Goal: Task Accomplishment & Management: Complete application form

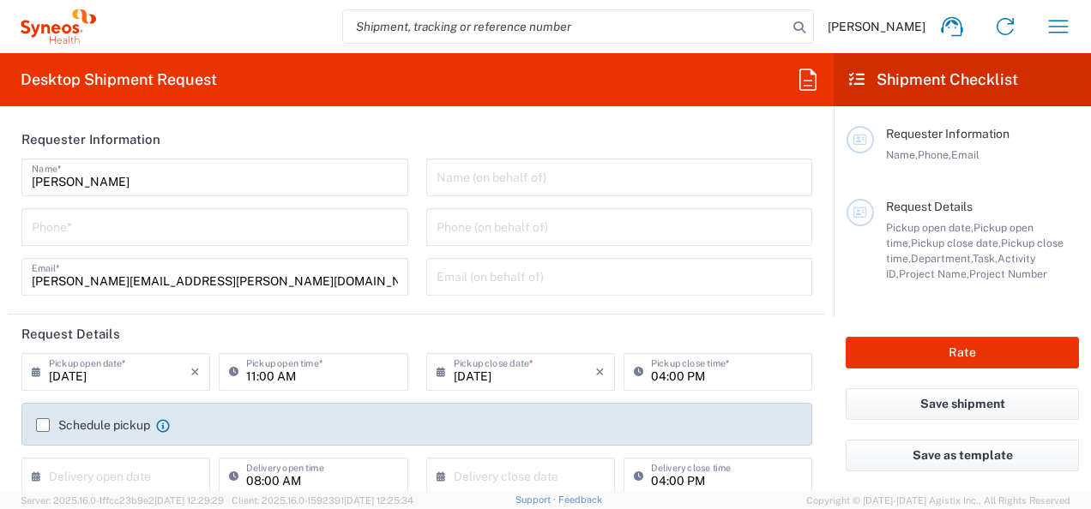
type input "Syneos Health d.o.o. [GEOGRAPHIC_DATA]-[GEOGRAPHIC_DATA]"
type input "8350"
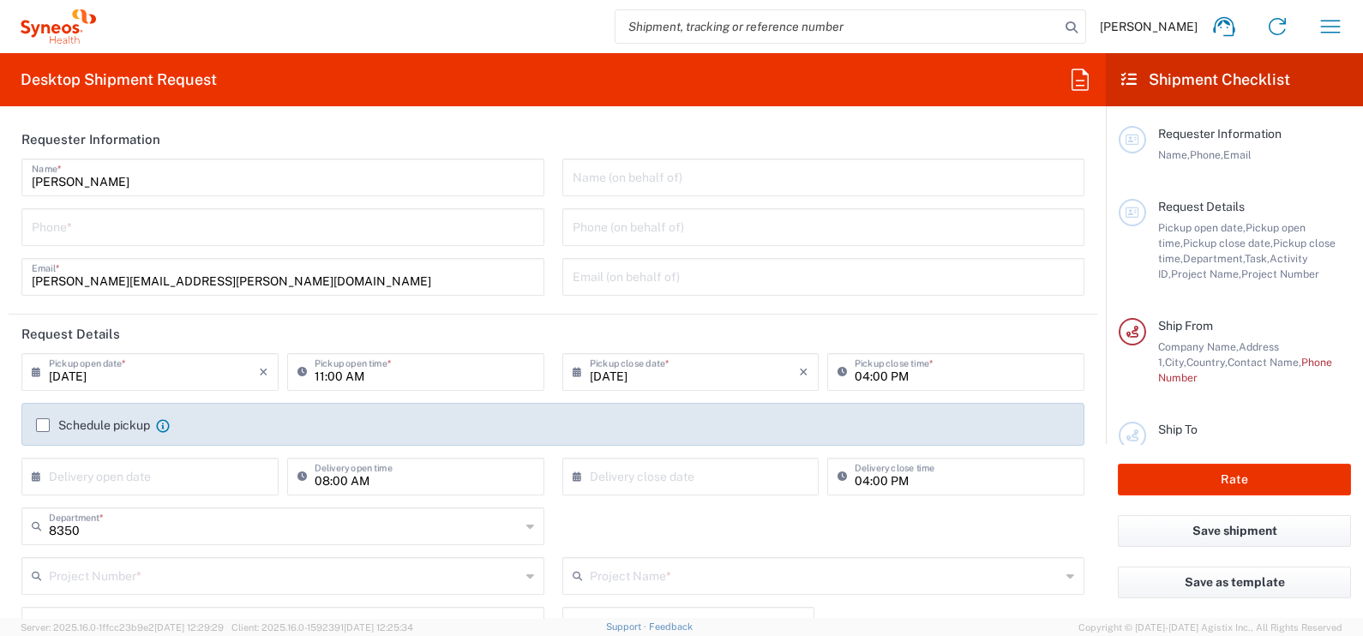
click at [238, 256] on div "Sonja Banovic Name * Phone * sonja.banovic@syneoshealth.com Email *" at bounding box center [283, 233] width 541 height 149
click at [238, 213] on input "tel" at bounding box center [283, 226] width 502 height 30
type input "[PHONE_NUMBER]"
type input "8350 DEPARTMENTAL EXPENSE"
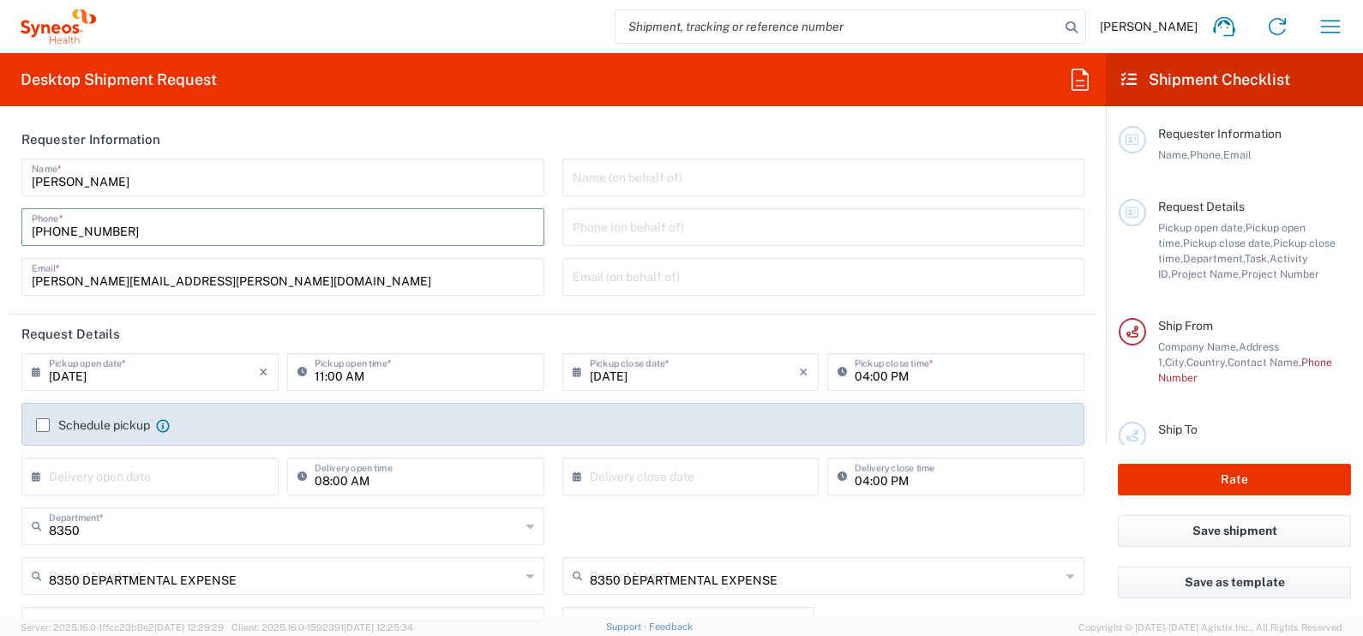
type input "Apt. 9"
type input "0628843810"
type input "Syneos Health doo"
type input "[PERSON_NAME] 23"
type input "[GEOGRAPHIC_DATA]"
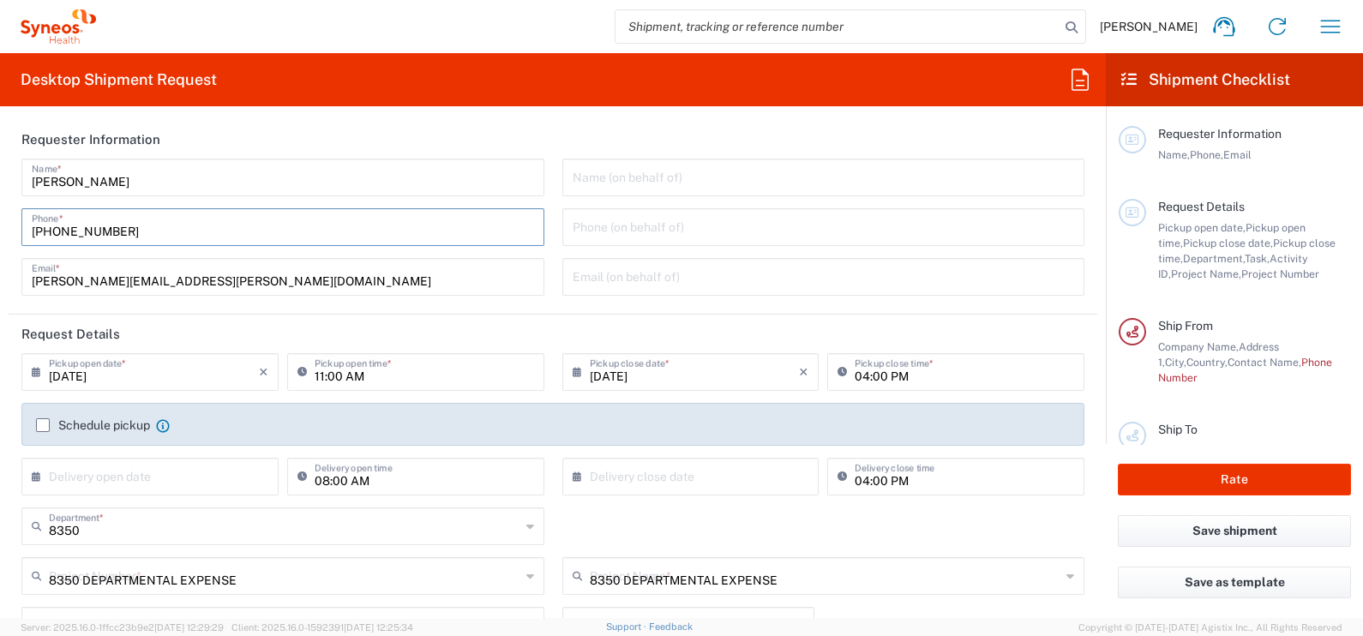
type input "[GEOGRAPHIC_DATA]"
type input "[PERSON_NAME]"
type input "Envelope"
type input "1"
type input "24.13"
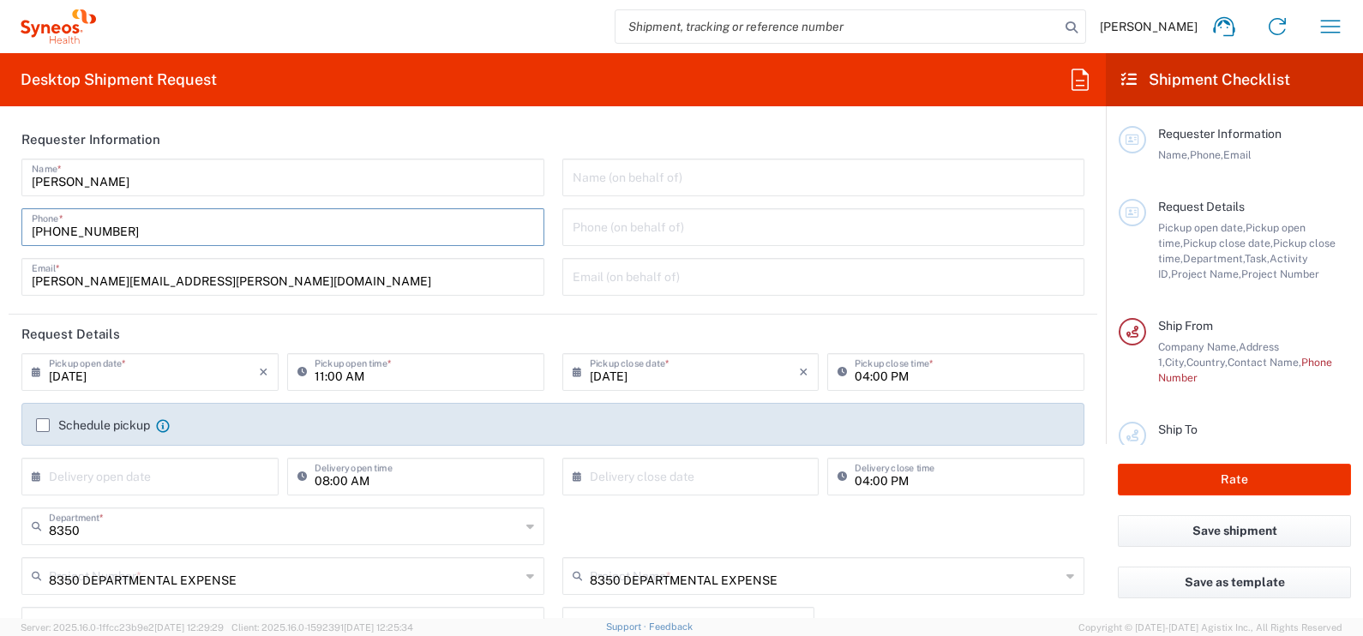
type input "31.75"
type input "0.64"
type input "cm"
type input "0.45"
type input "kgs"
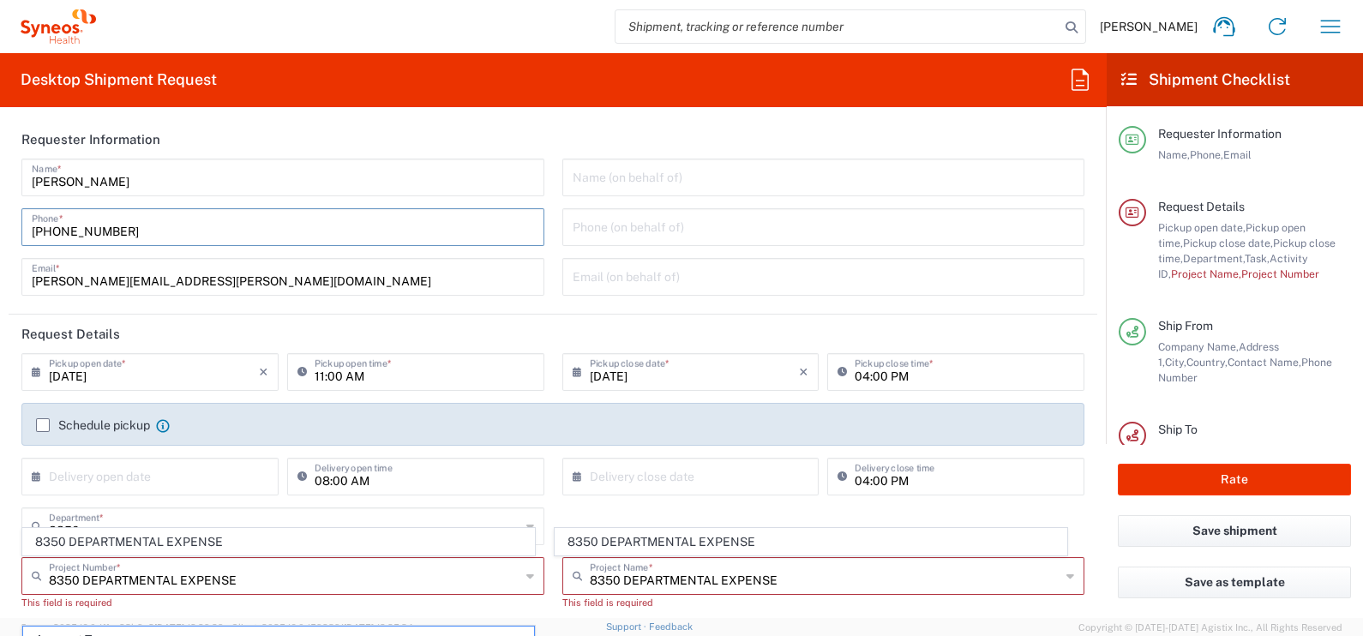
click at [50, 421] on label "Schedule pickup" at bounding box center [93, 425] width 114 height 14
click at [43, 425] on input "Schedule pickup" at bounding box center [43, 425] width 0 height 0
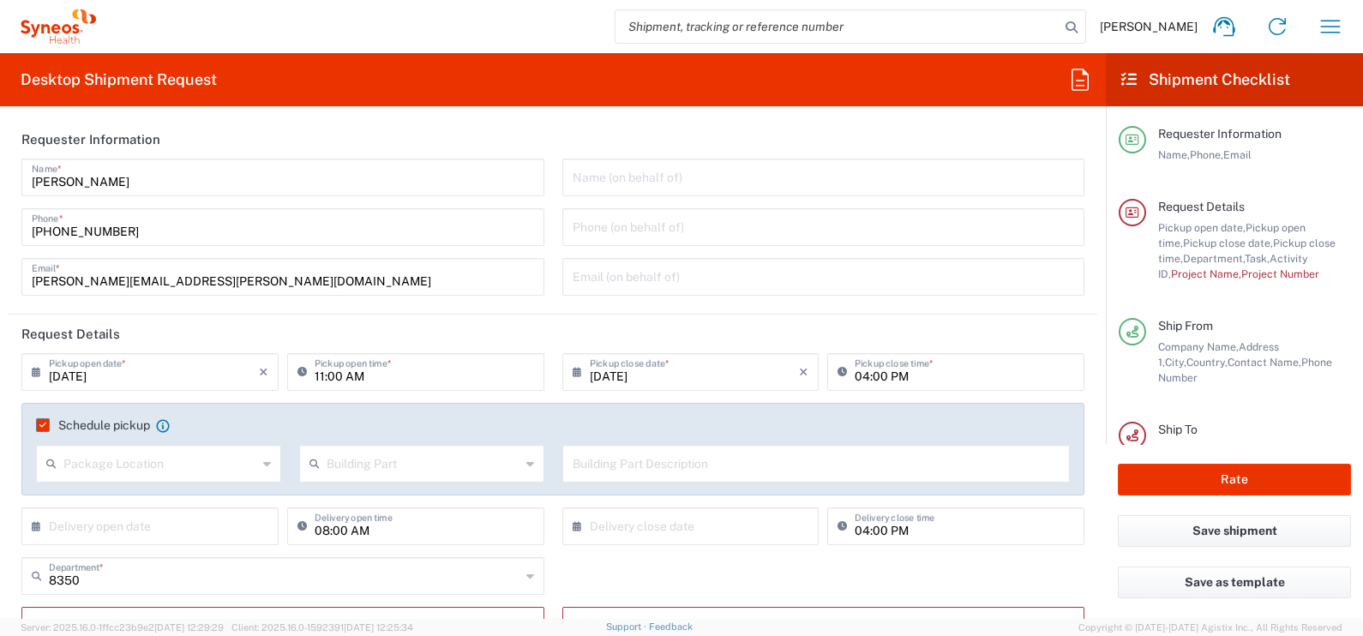
click at [152, 454] on input "text" at bounding box center [160, 463] width 194 height 30
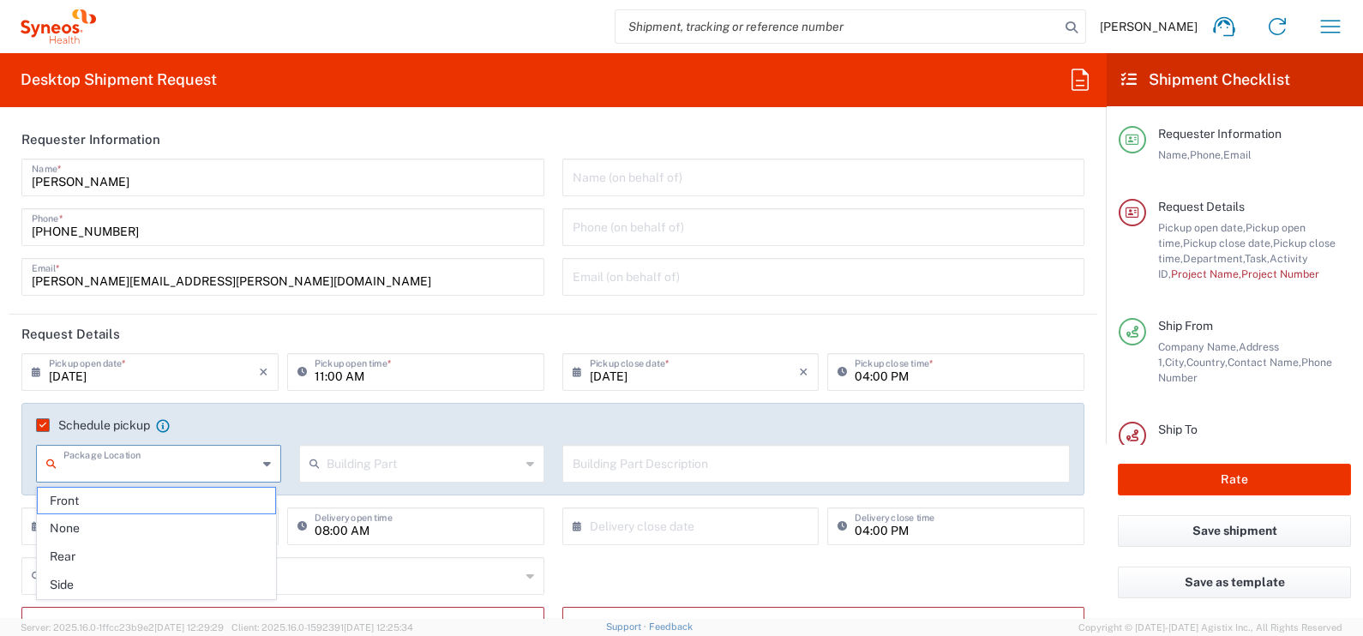
click at [236, 499] on span "Front" at bounding box center [157, 501] width 238 height 27
type input "Front"
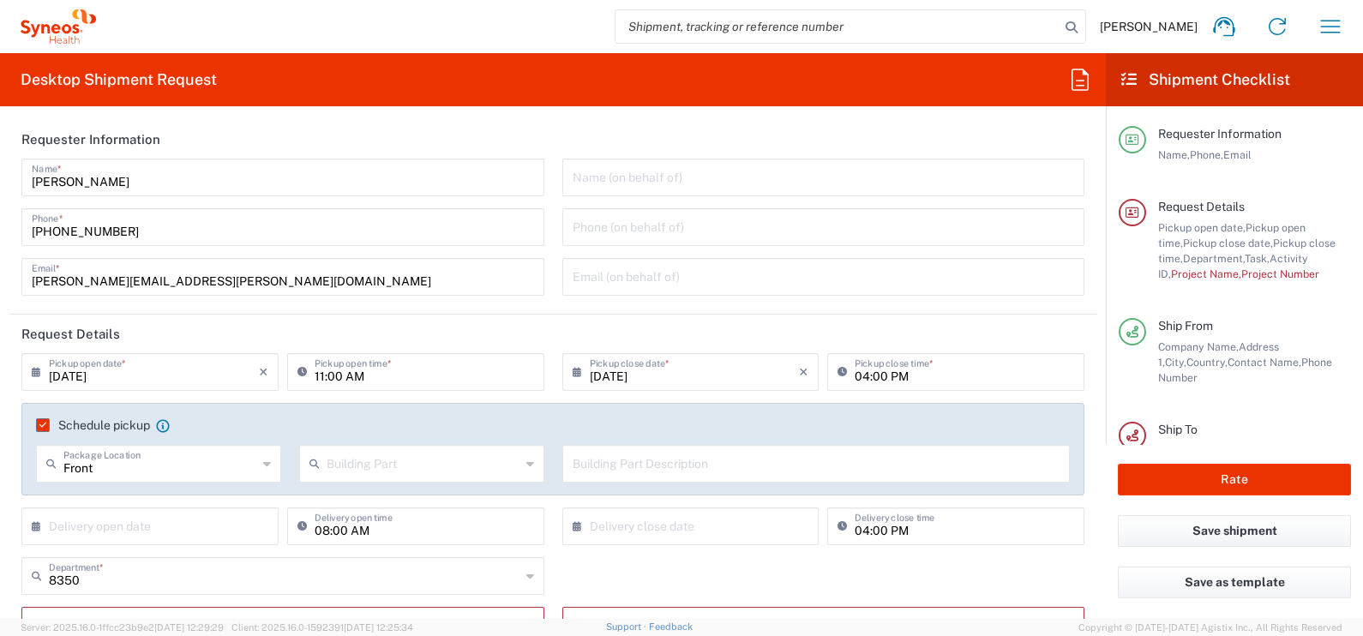
click at [429, 472] on input "text" at bounding box center [424, 463] width 194 height 30
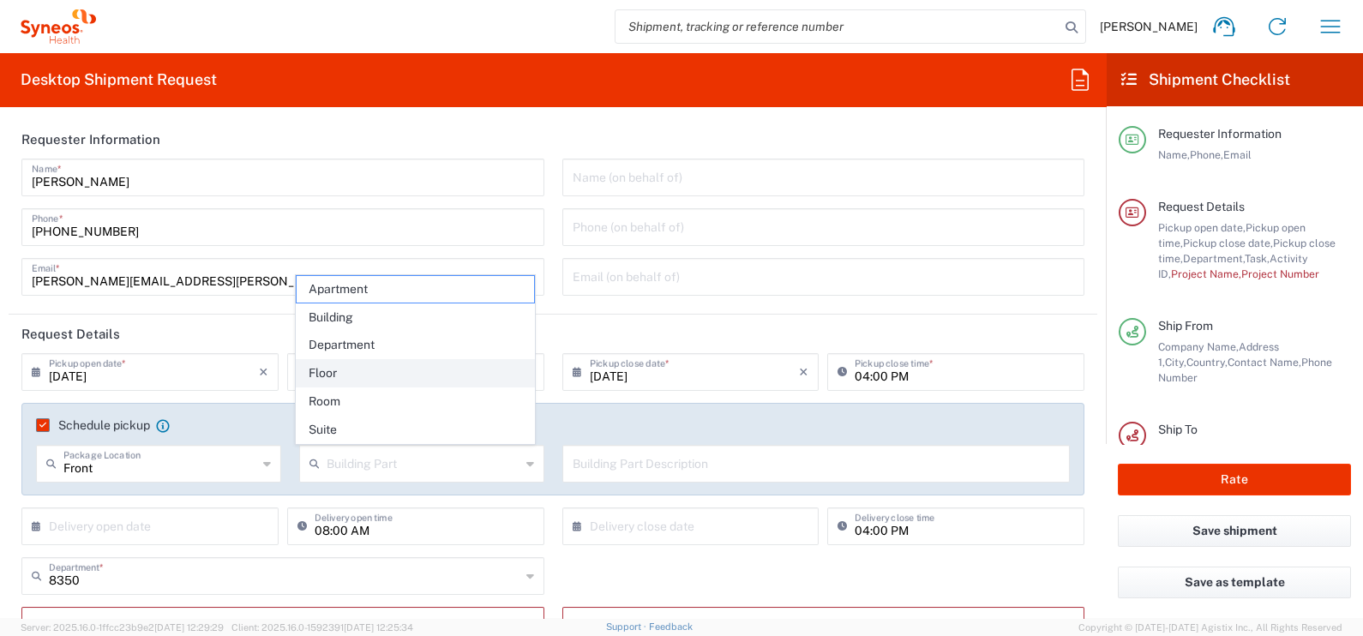
click at [366, 361] on span "Floor" at bounding box center [416, 373] width 238 height 27
type input "Floor"
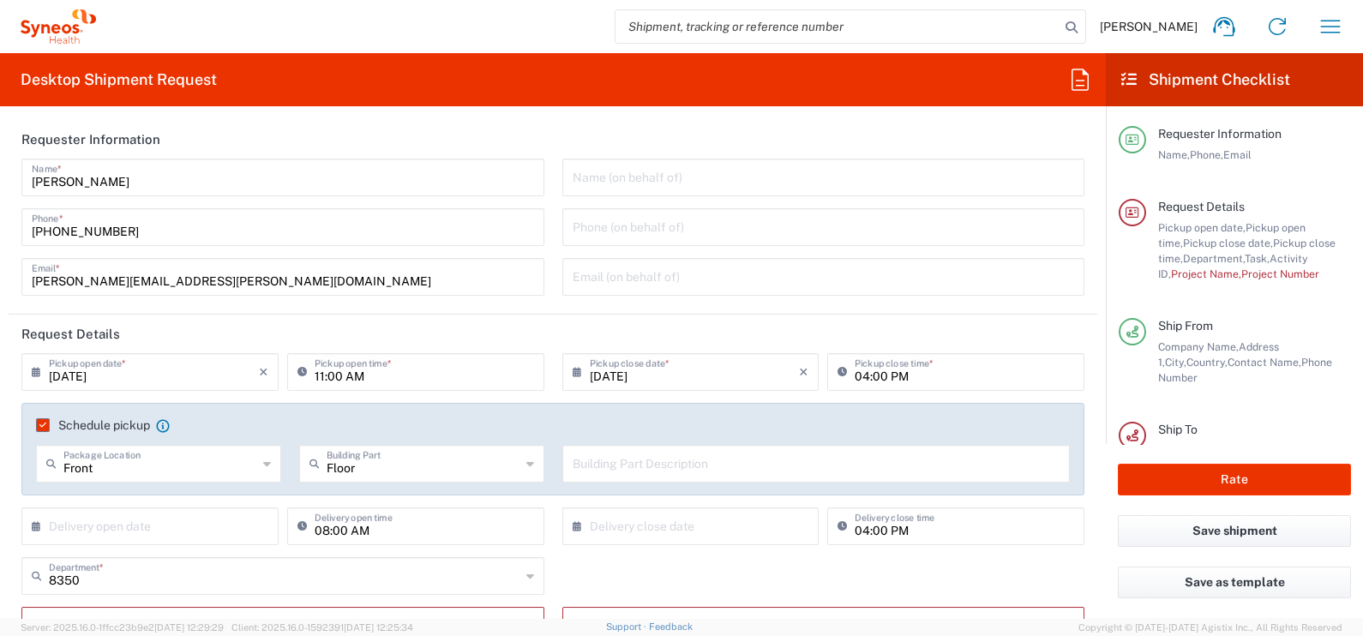
click at [713, 480] on div "Building Part Description" at bounding box center [816, 464] width 508 height 38
type input "9"
click at [549, 418] on agx-checkbox-control "Schedule pickup When scheduling a pickup please be sure to meet the following c…" at bounding box center [553, 425] width 1034 height 15
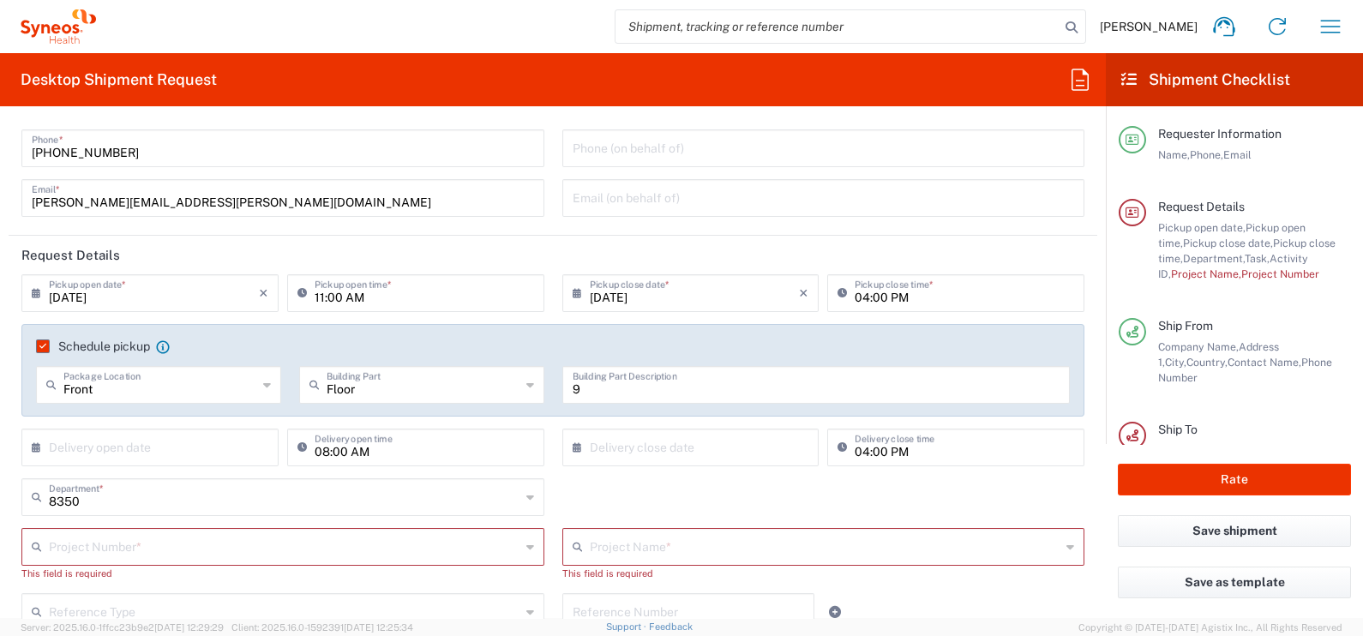
scroll to position [106, 0]
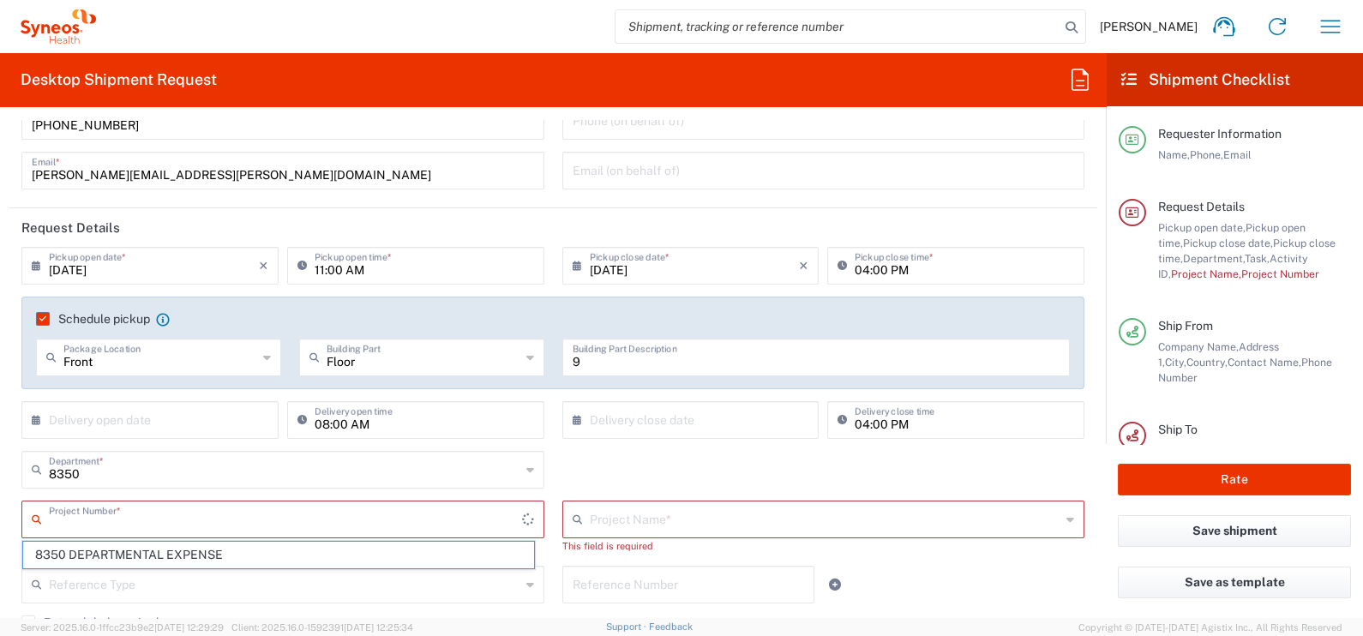
click at [209, 508] on input "text" at bounding box center [285, 518] width 473 height 30
type input "8350 DEPARTMENTAL EXPENSE"
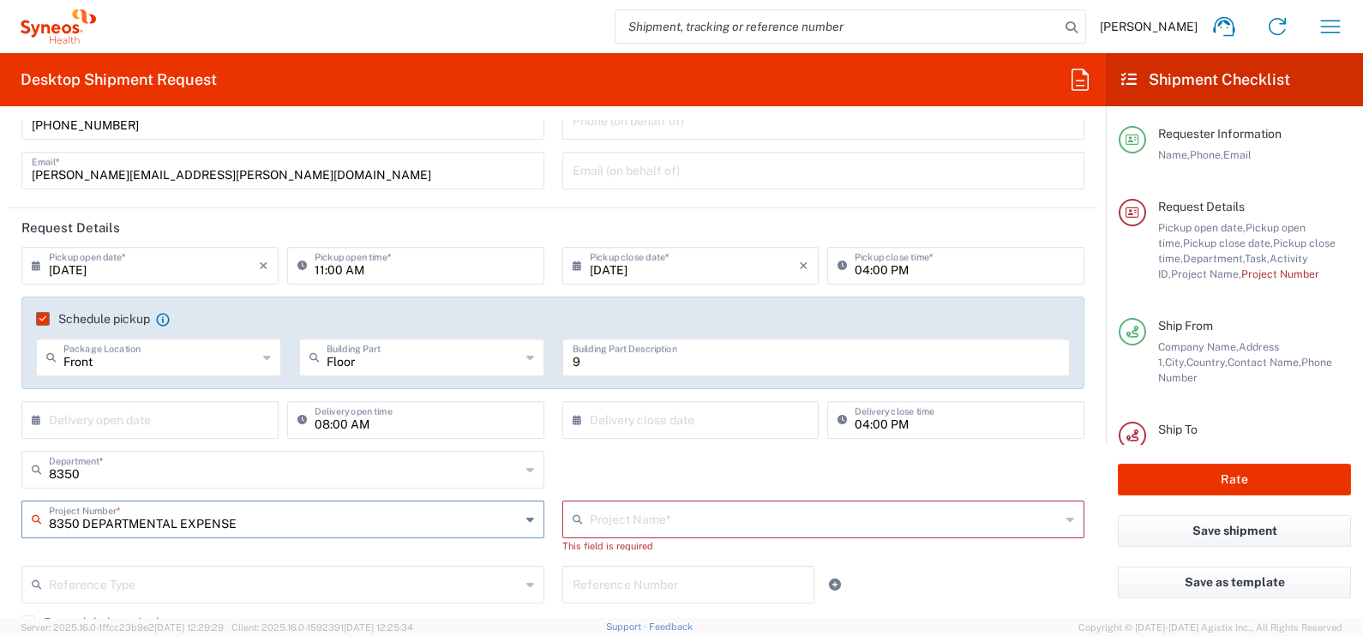
type input "8350 DEPARTMENTAL EXPENSE"
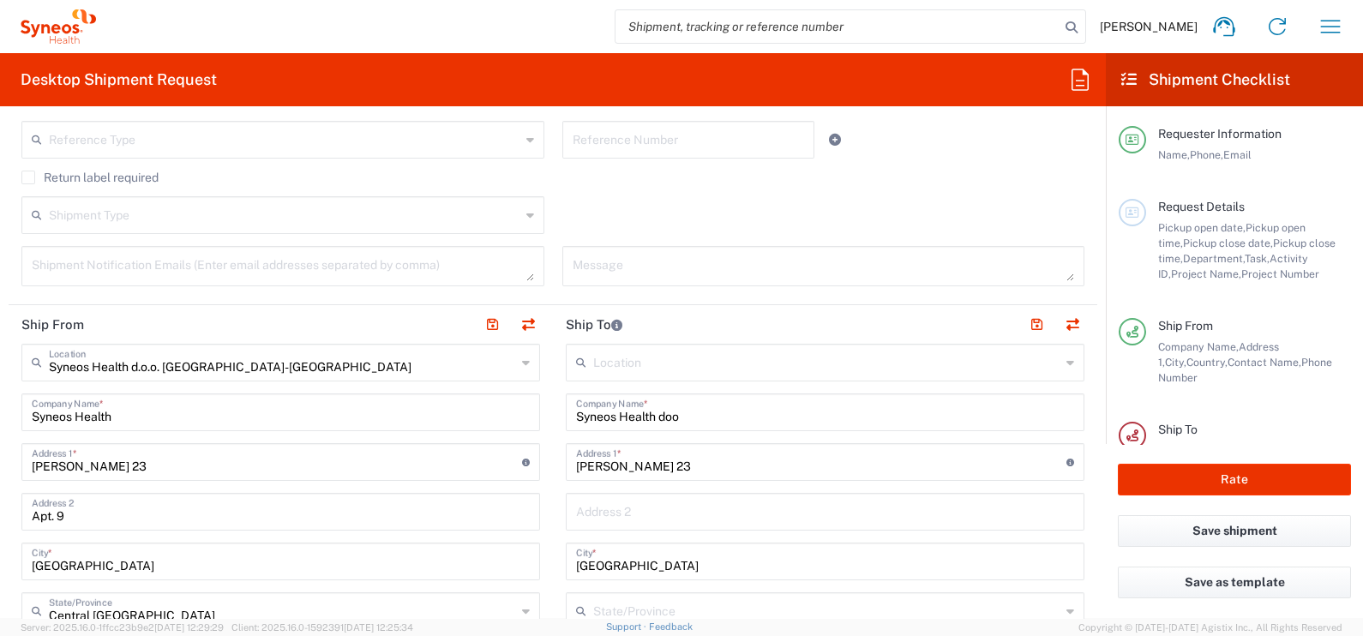
scroll to position [643, 0]
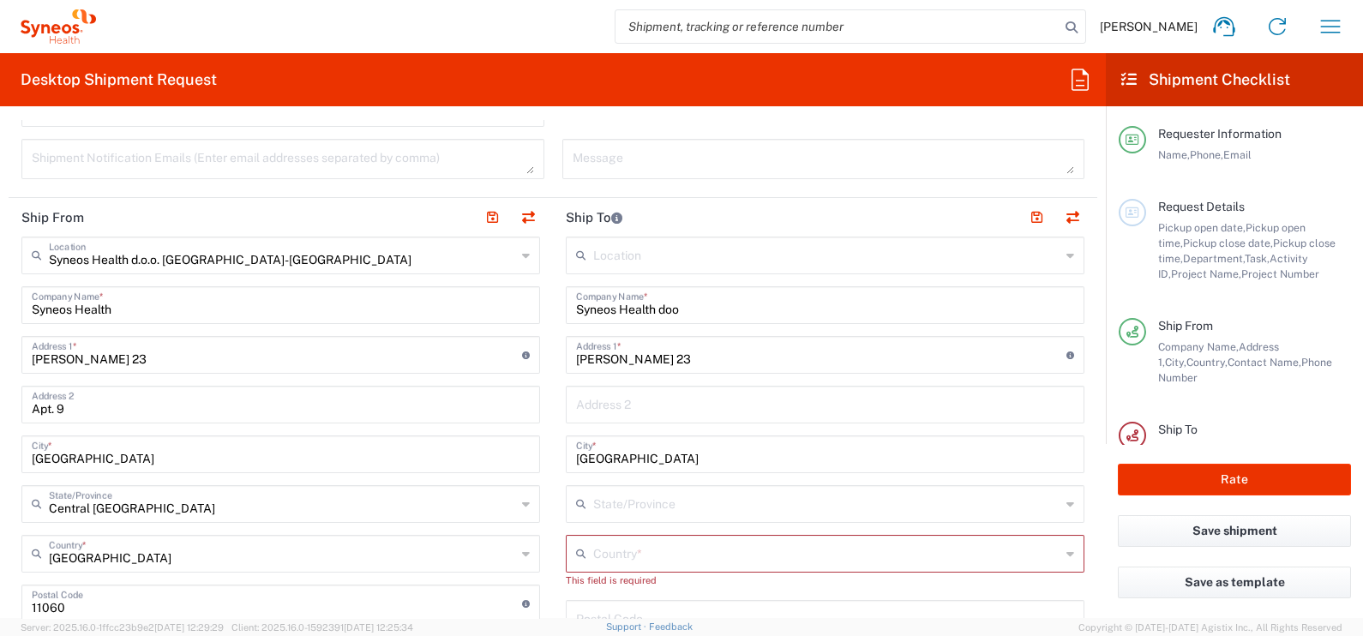
type input "8350 DEPARTMENTAL EXPENSE"
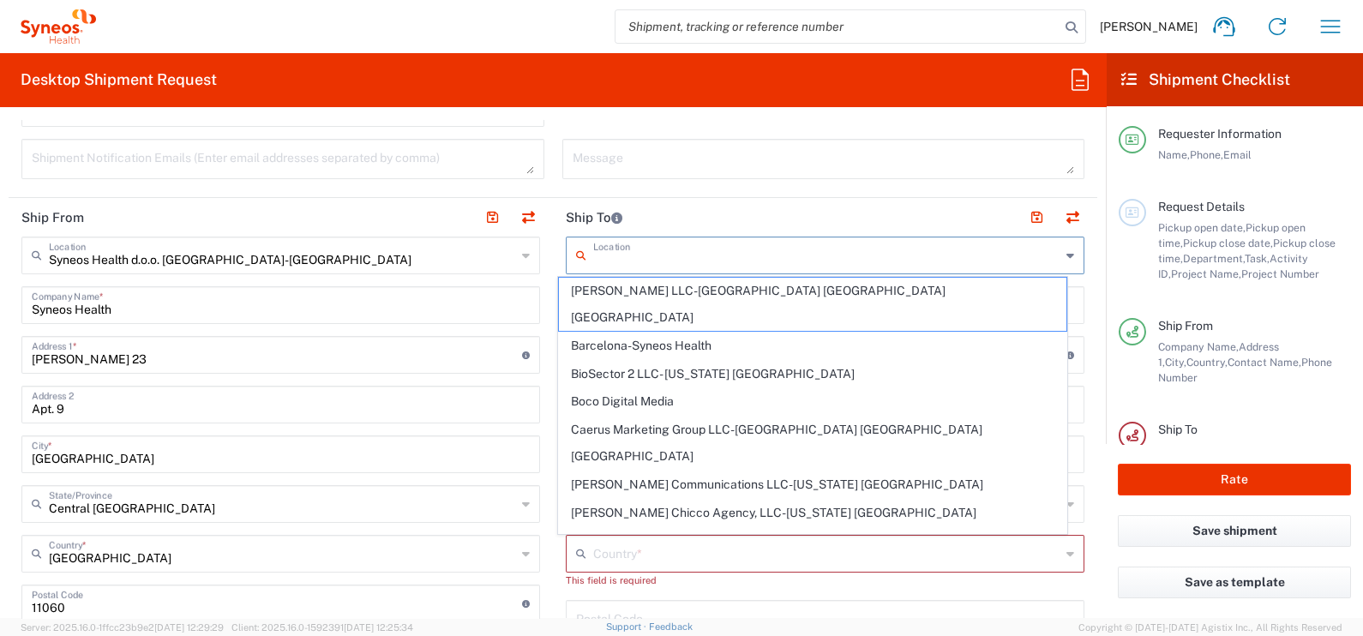
click at [696, 258] on input "text" at bounding box center [826, 254] width 467 height 30
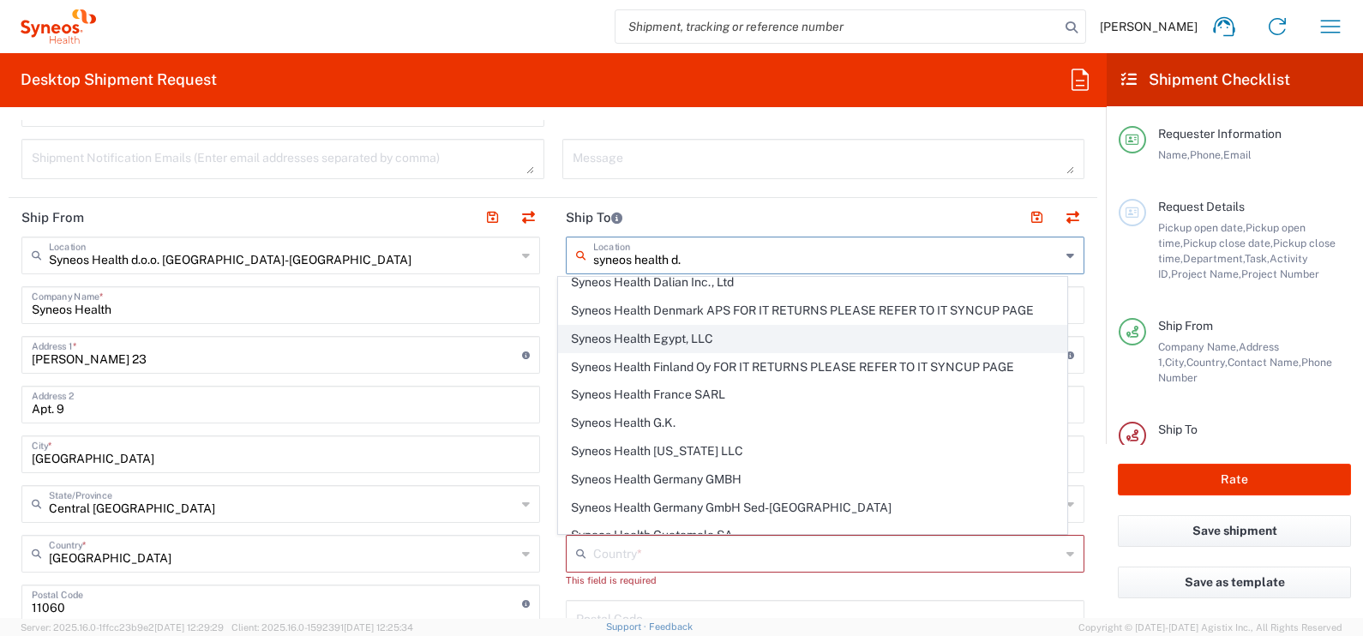
scroll to position [0, 0]
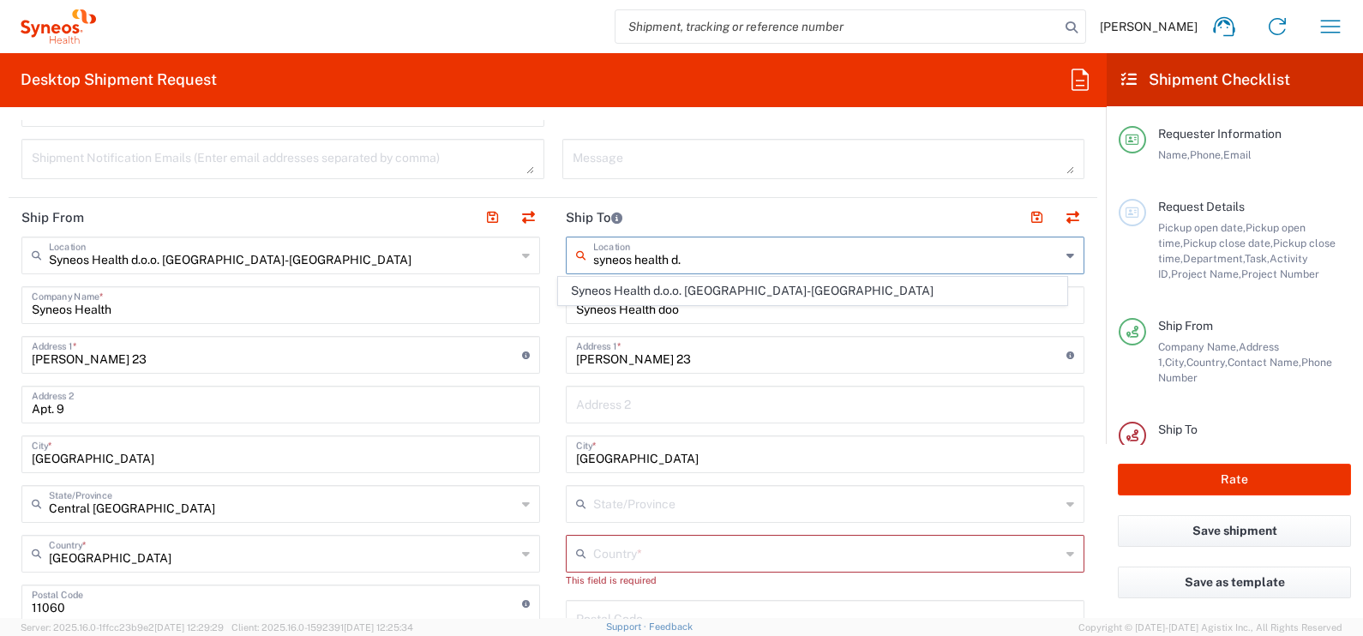
click at [849, 300] on span "Syneos Health d.o.o. [GEOGRAPHIC_DATA]-[GEOGRAPHIC_DATA]" at bounding box center [812, 291] width 507 height 27
type input "Syneos Health d.o.o. [GEOGRAPHIC_DATA]-[GEOGRAPHIC_DATA]"
type input "Syneos Health d.o.o. [GEOGRAPHIC_DATA]"
type input "[GEOGRAPHIC_DATA]"
type input "11060"
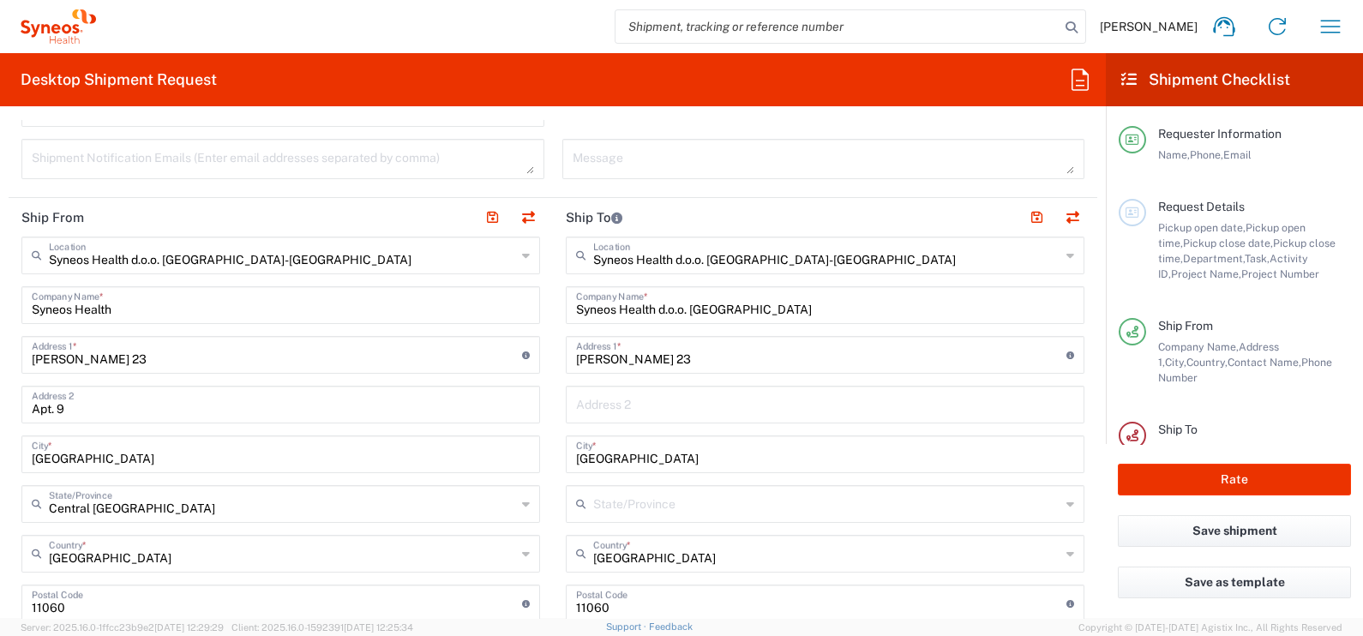
click at [678, 400] on input "text" at bounding box center [825, 403] width 498 height 30
click at [593, 508] on input "text" at bounding box center [826, 503] width 467 height 30
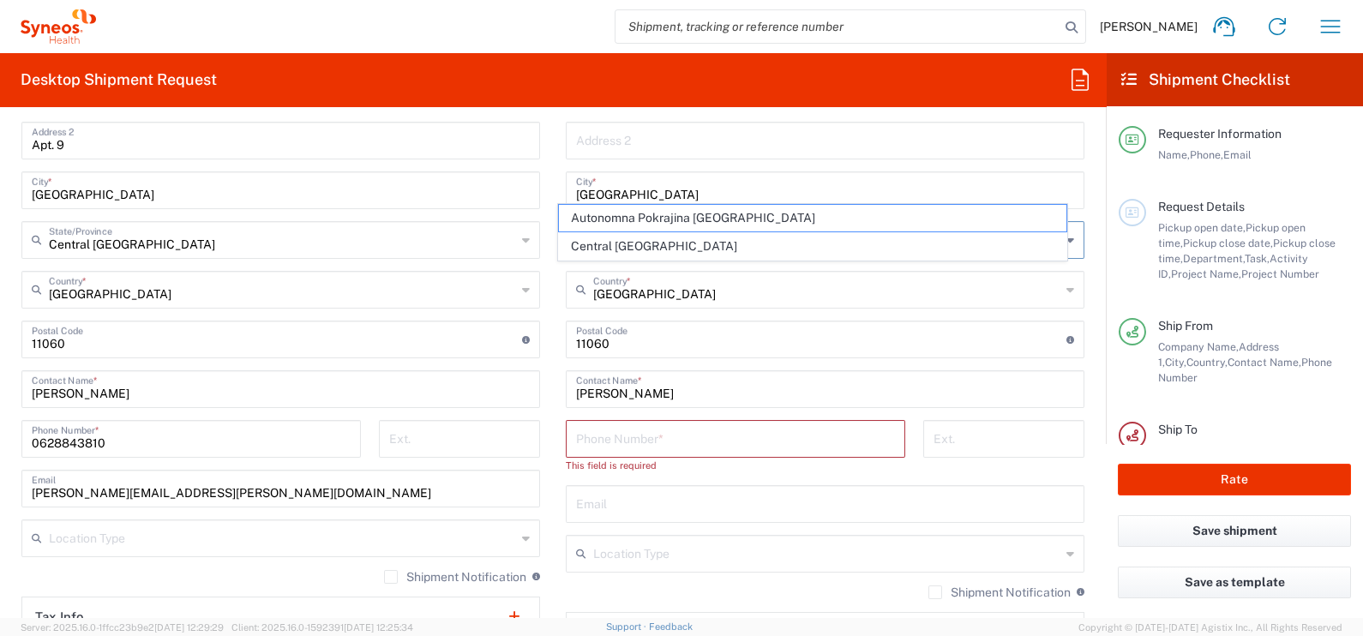
scroll to position [965, 0]
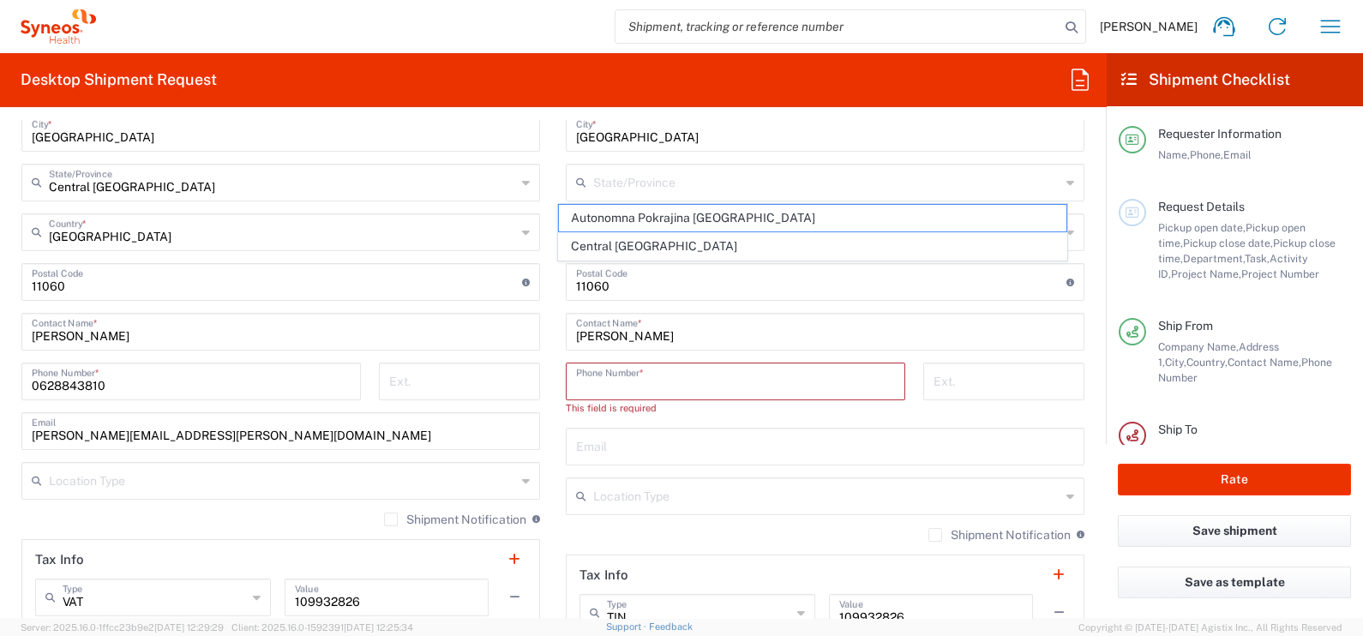
click at [669, 382] on input "tel" at bounding box center [735, 380] width 319 height 30
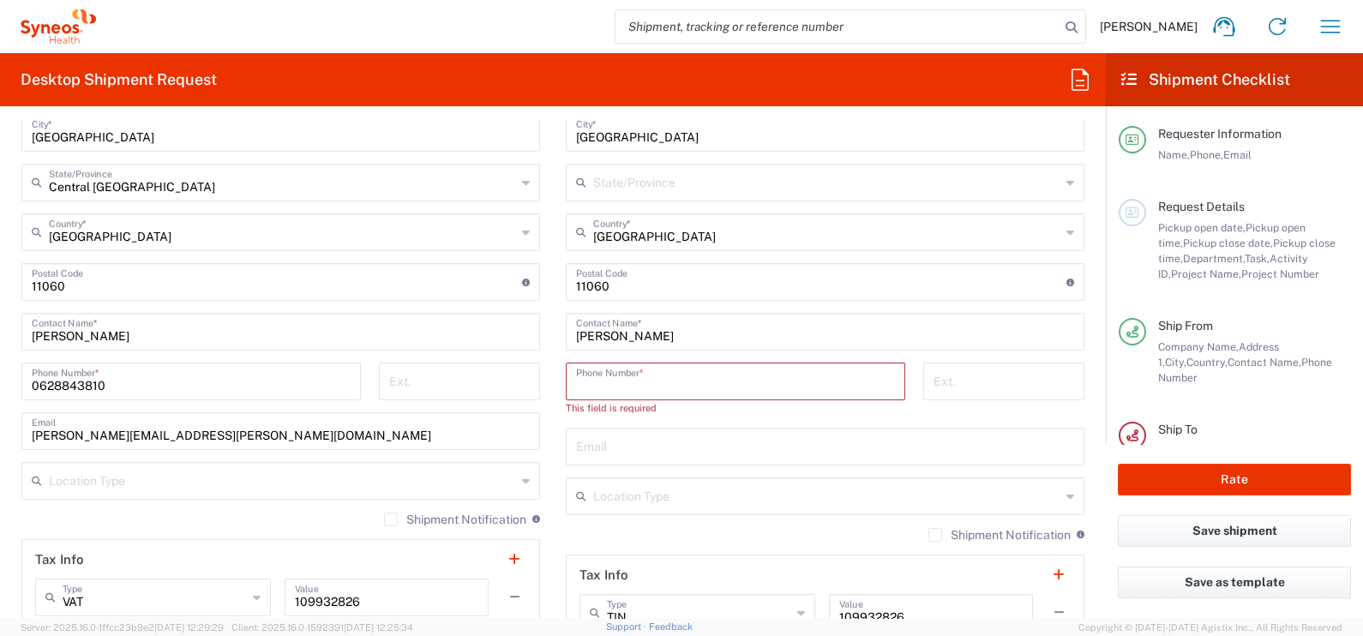
type input "062350154"
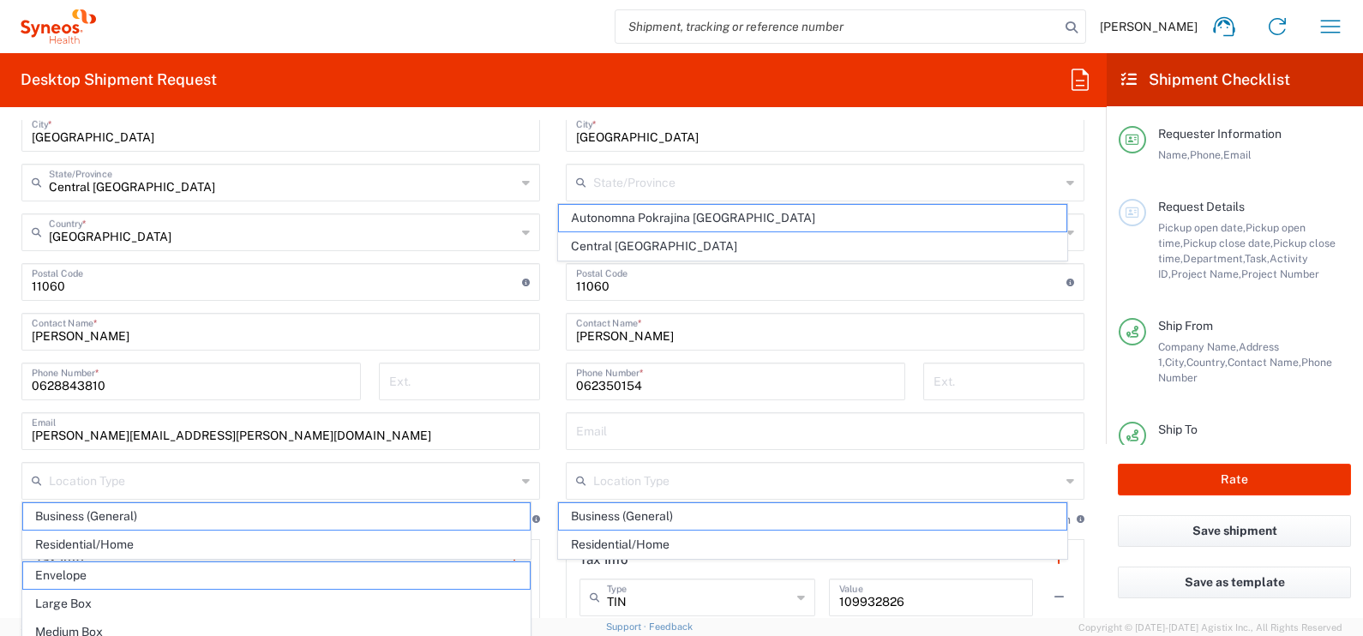
click at [537, 442] on main "Syneos Health d.o.o. Beograd-Serbia Location Syneos Health d.o.o. Beograd-Serbi…" at bounding box center [281, 300] width 544 height 770
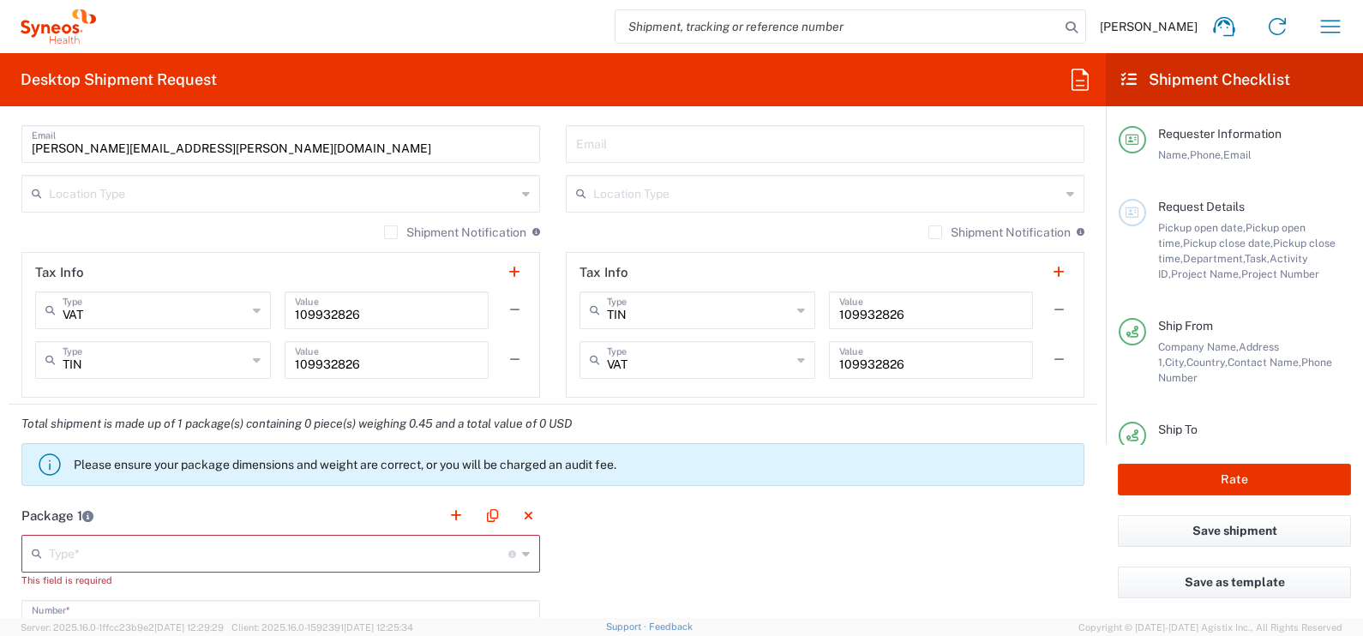
scroll to position [1286, 0]
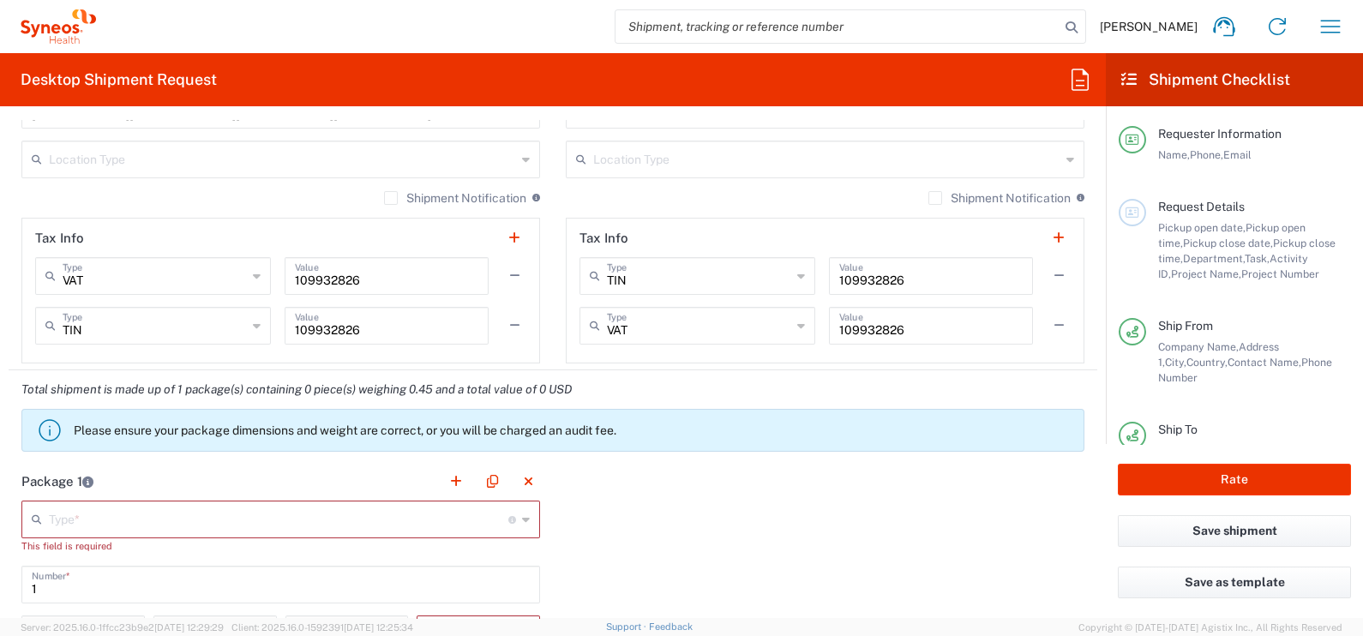
click at [247, 508] on input "text" at bounding box center [279, 518] width 460 height 30
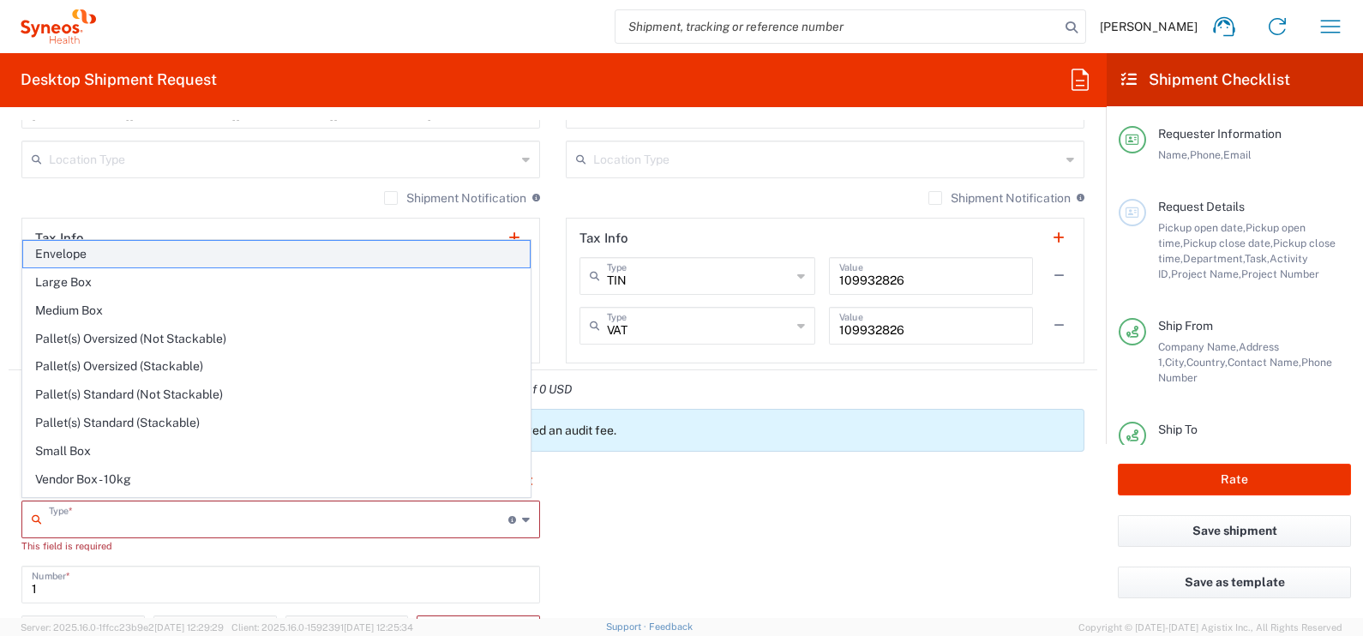
click at [86, 259] on span "Envelope" at bounding box center [276, 254] width 507 height 27
type input "Envelope"
type input "9.5"
type input "12.5"
type input "0.25"
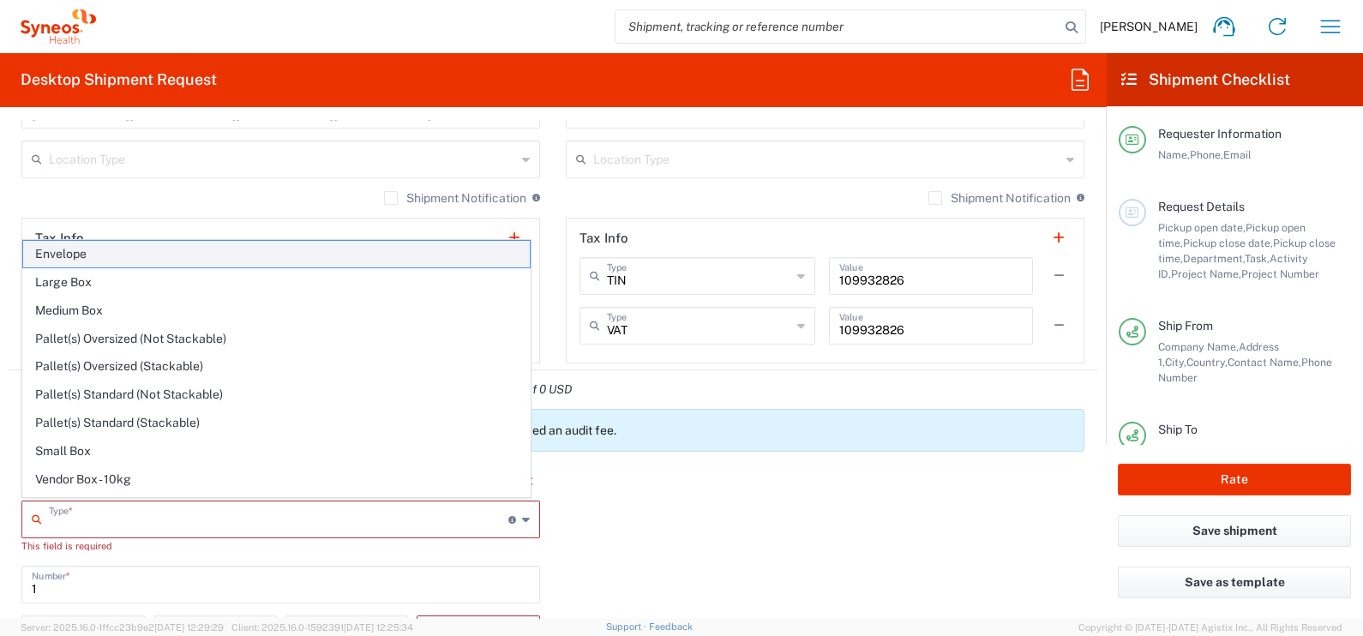
type input "in"
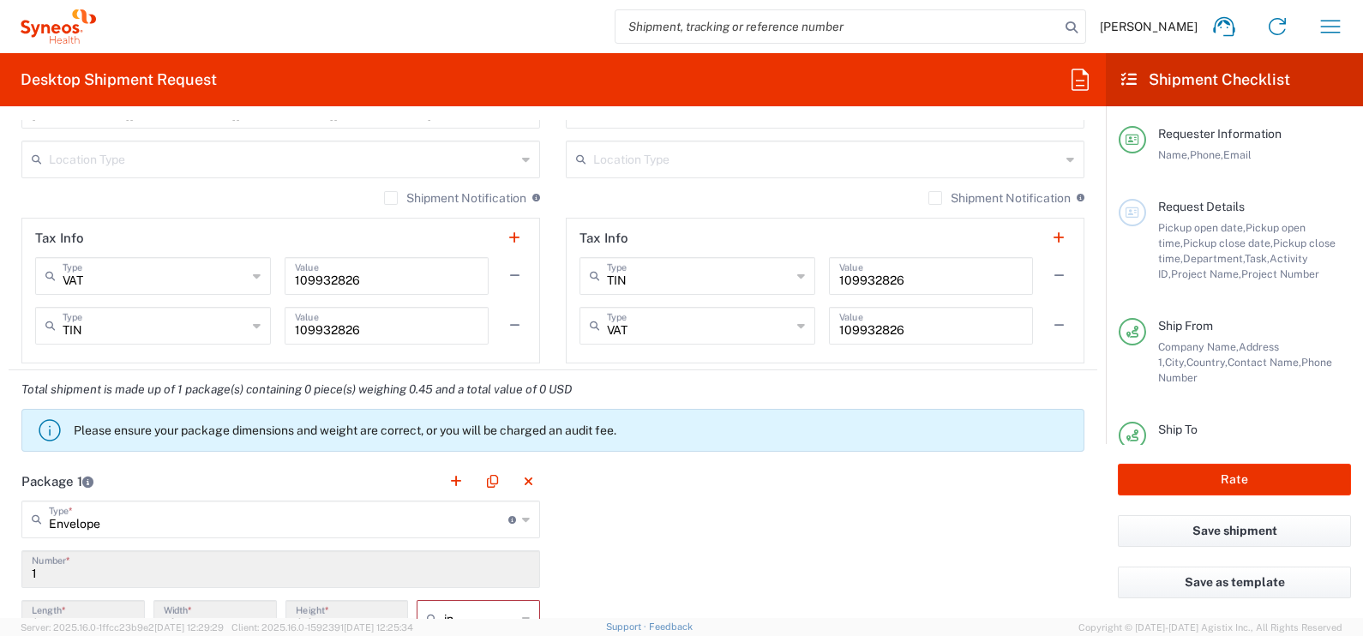
scroll to position [1500, 0]
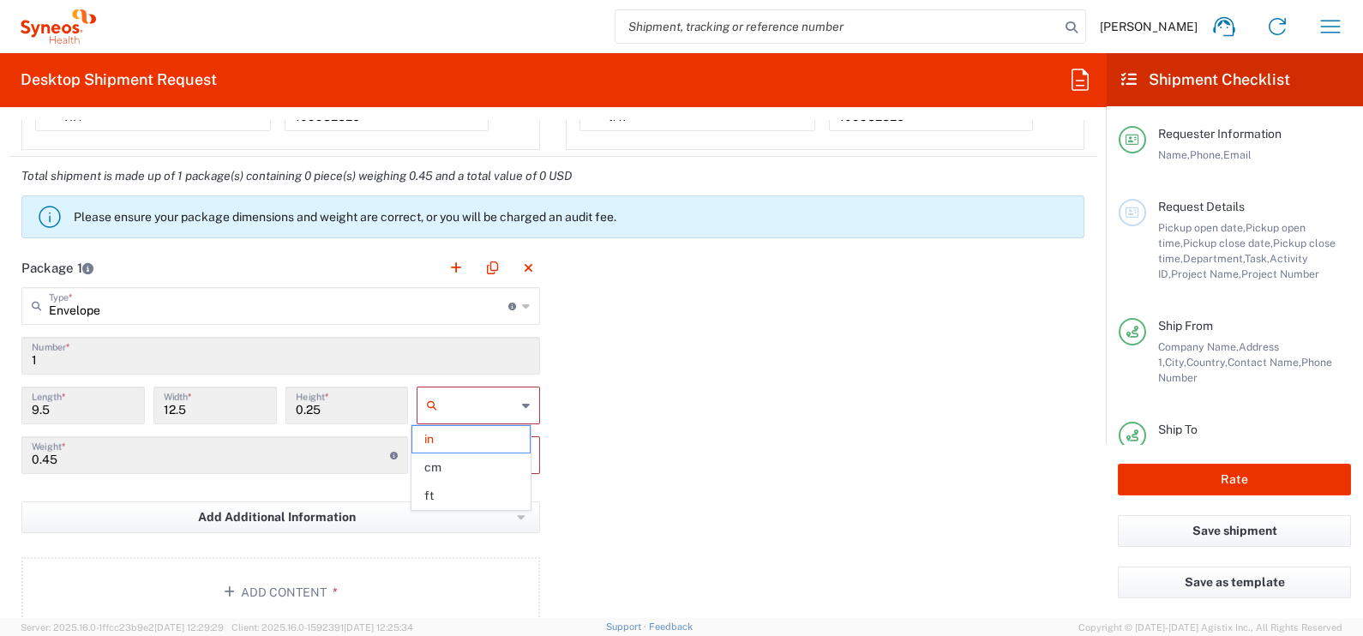
click at [465, 409] on input "text" at bounding box center [480, 405] width 72 height 27
click at [462, 463] on span "cm" at bounding box center [470, 467] width 117 height 27
type input "24.13"
type input "31.75"
type input "0.64"
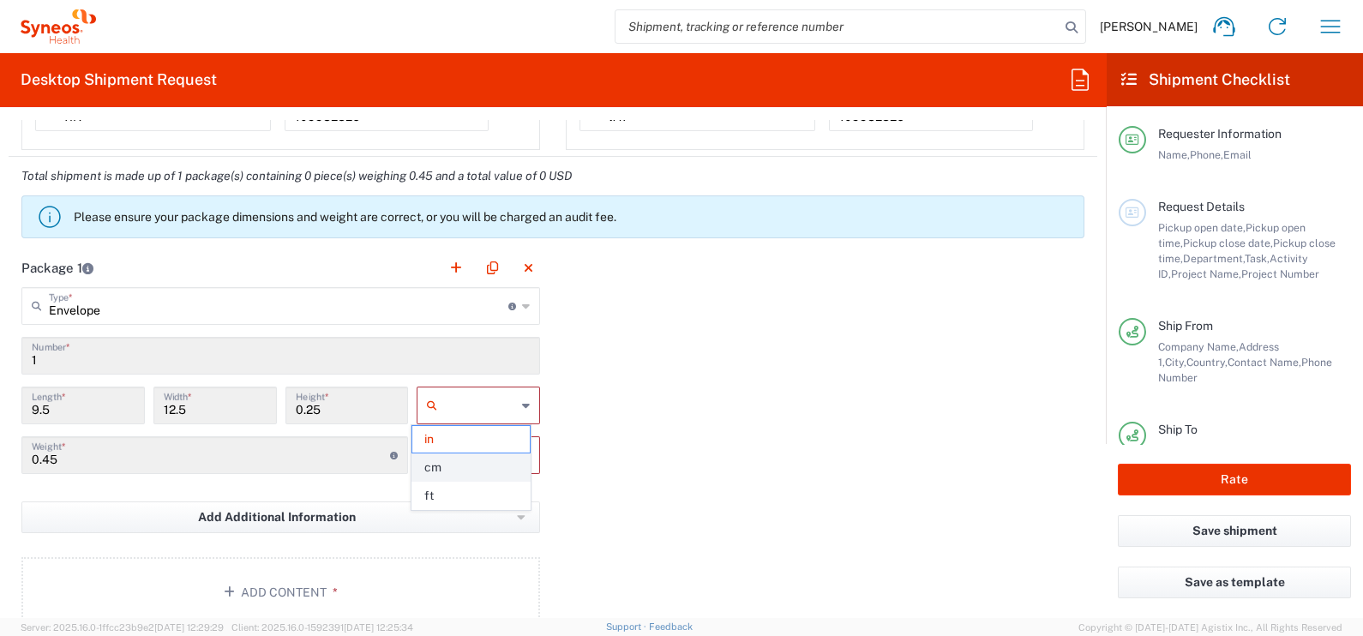
type input "cm"
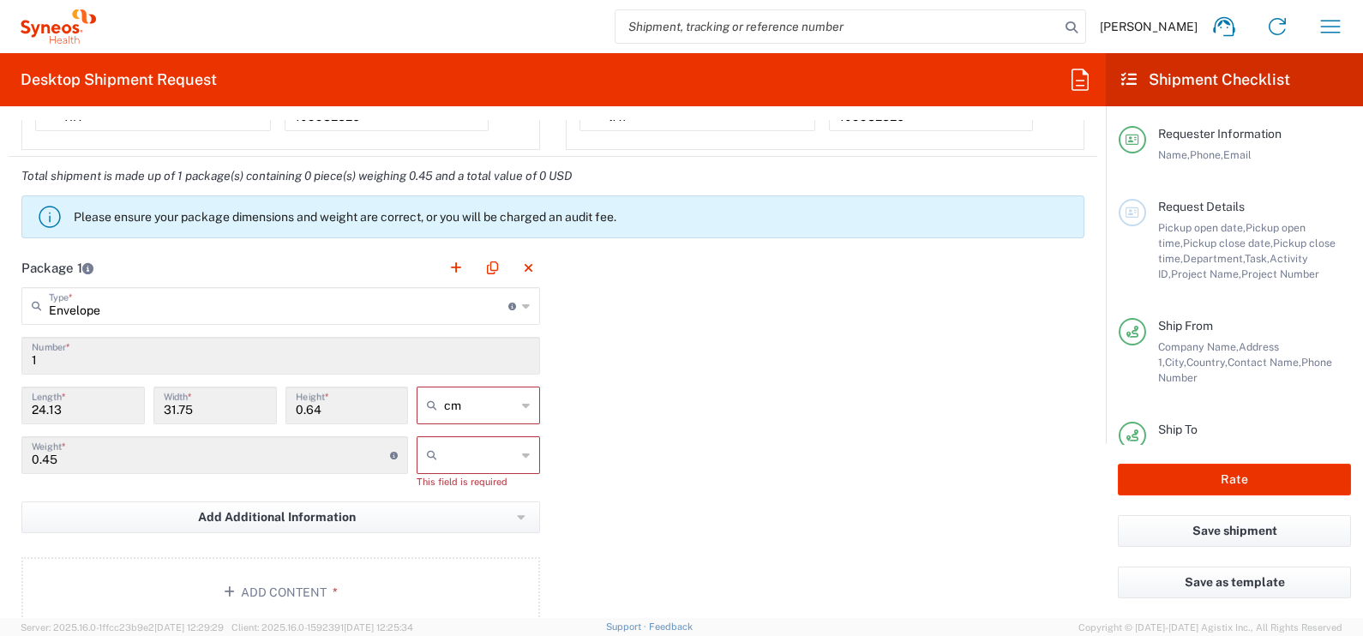
click at [463, 459] on input "text" at bounding box center [480, 455] width 72 height 27
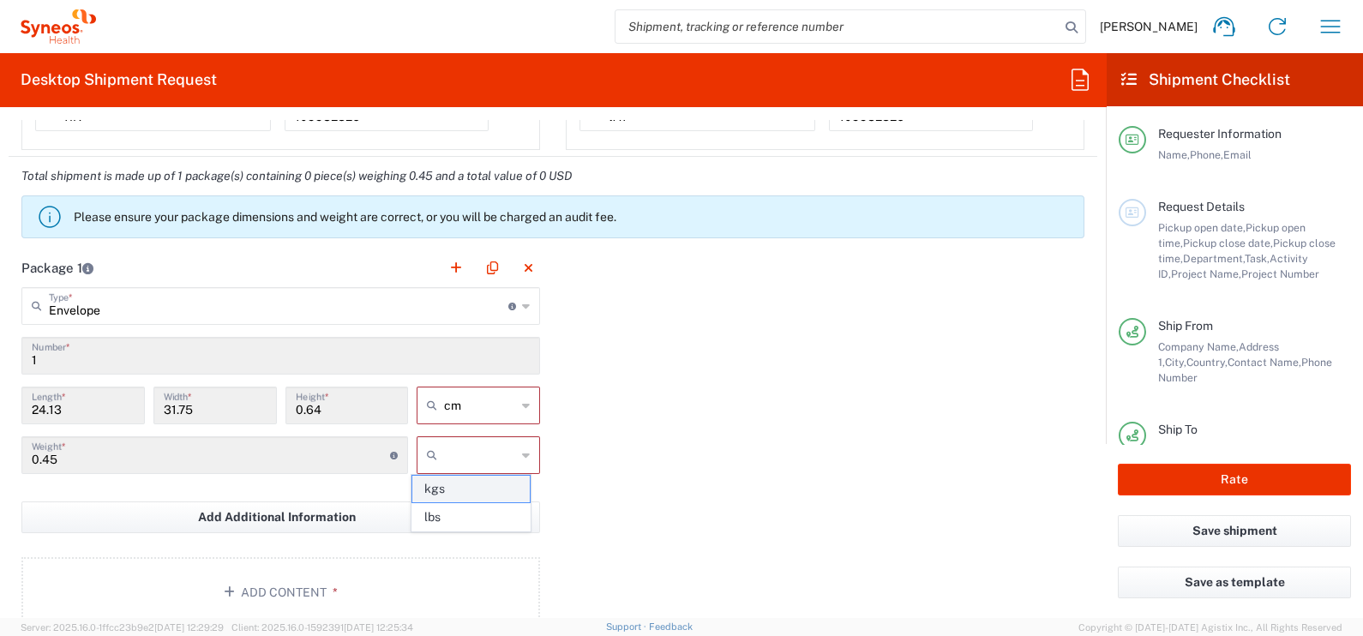
click at [472, 494] on span "kgs" at bounding box center [470, 489] width 117 height 27
type input "kgs"
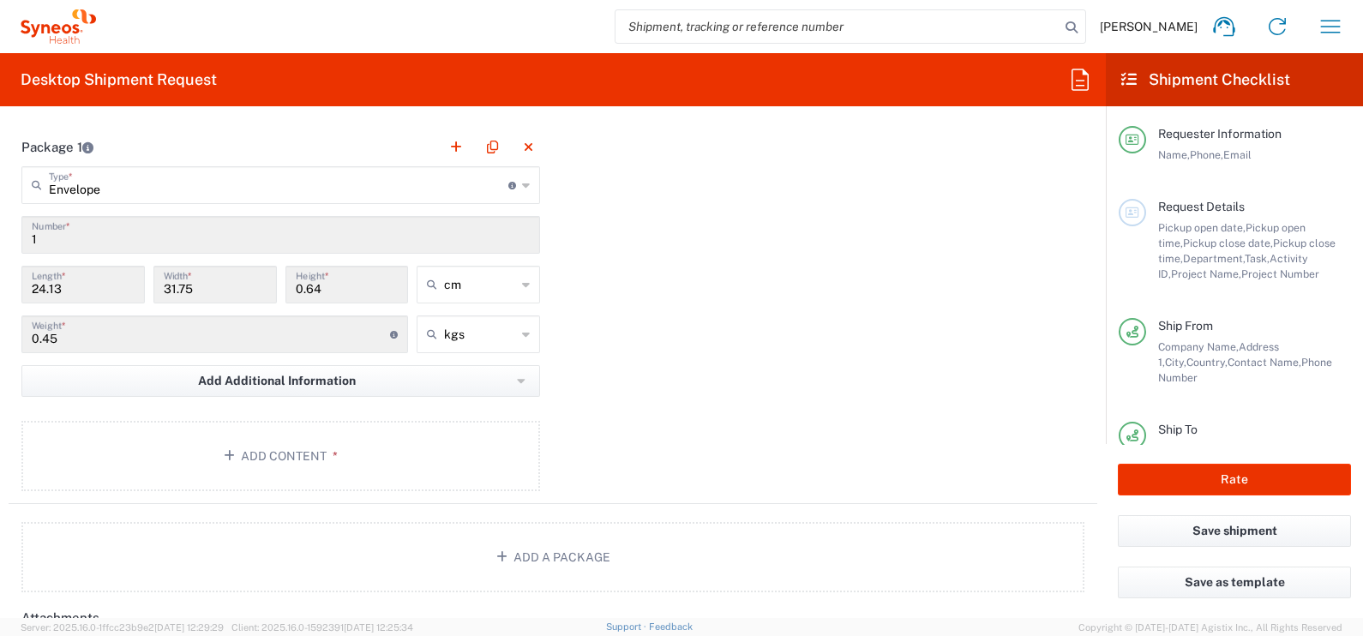
scroll to position [1714, 0]
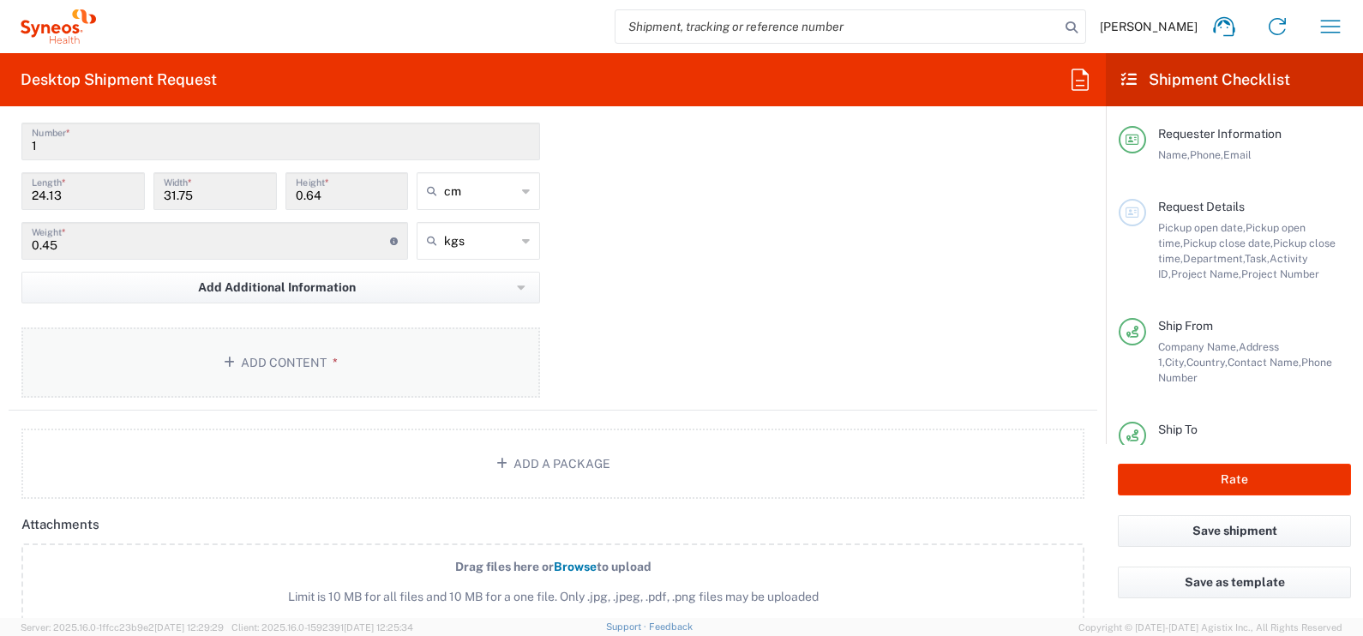
click at [265, 376] on button "Add Content *" at bounding box center [280, 363] width 519 height 70
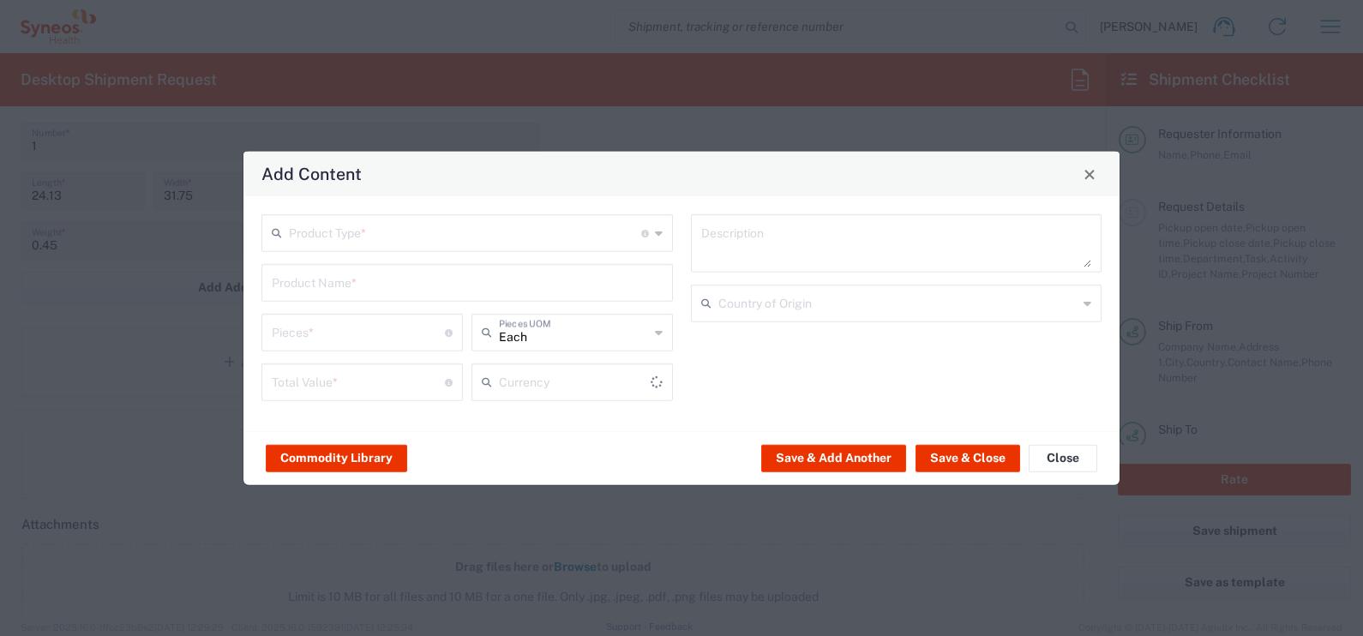
type input "US Dollar"
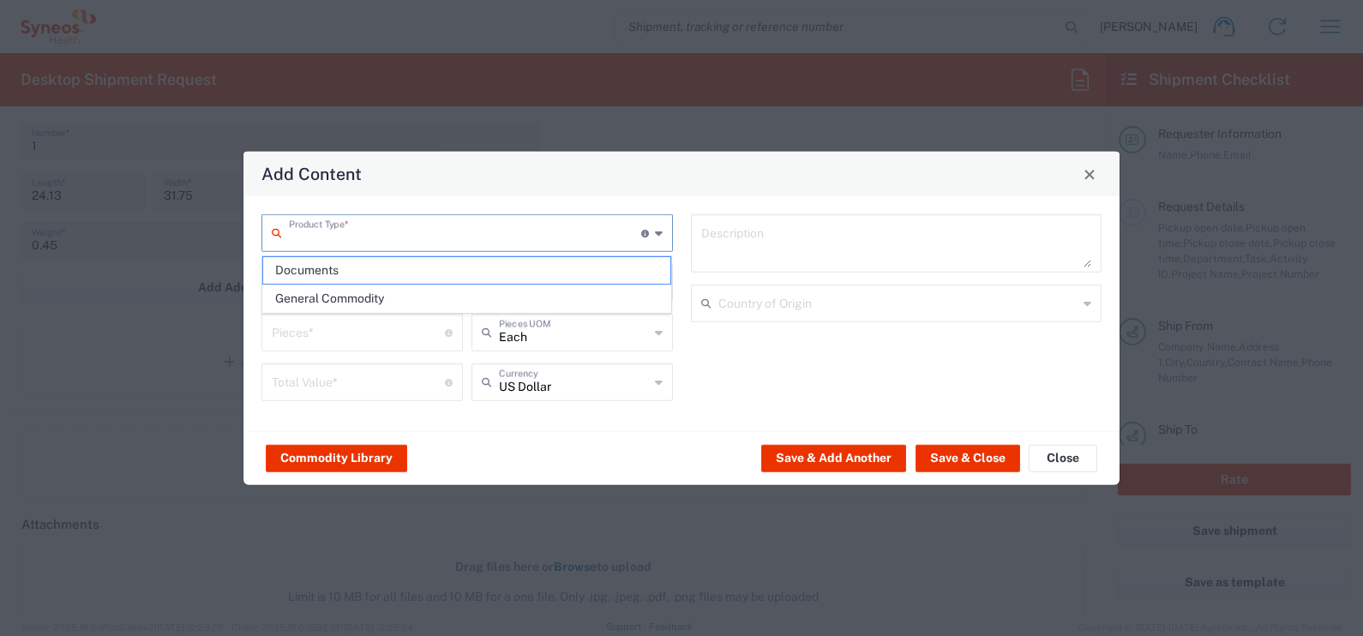
click at [391, 240] on input "text" at bounding box center [465, 232] width 352 height 30
click at [363, 274] on span "Documents" at bounding box center [467, 270] width 408 height 27
type input "Documents"
type input "1"
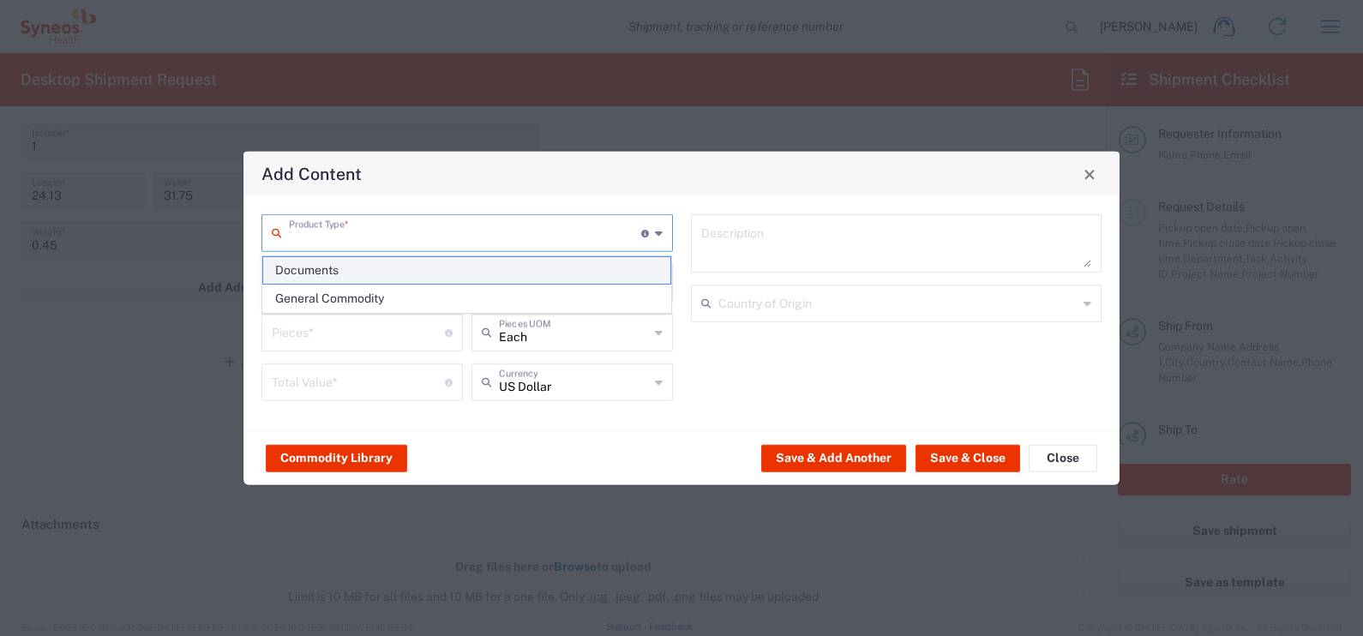
type input "1"
type textarea "Documents"
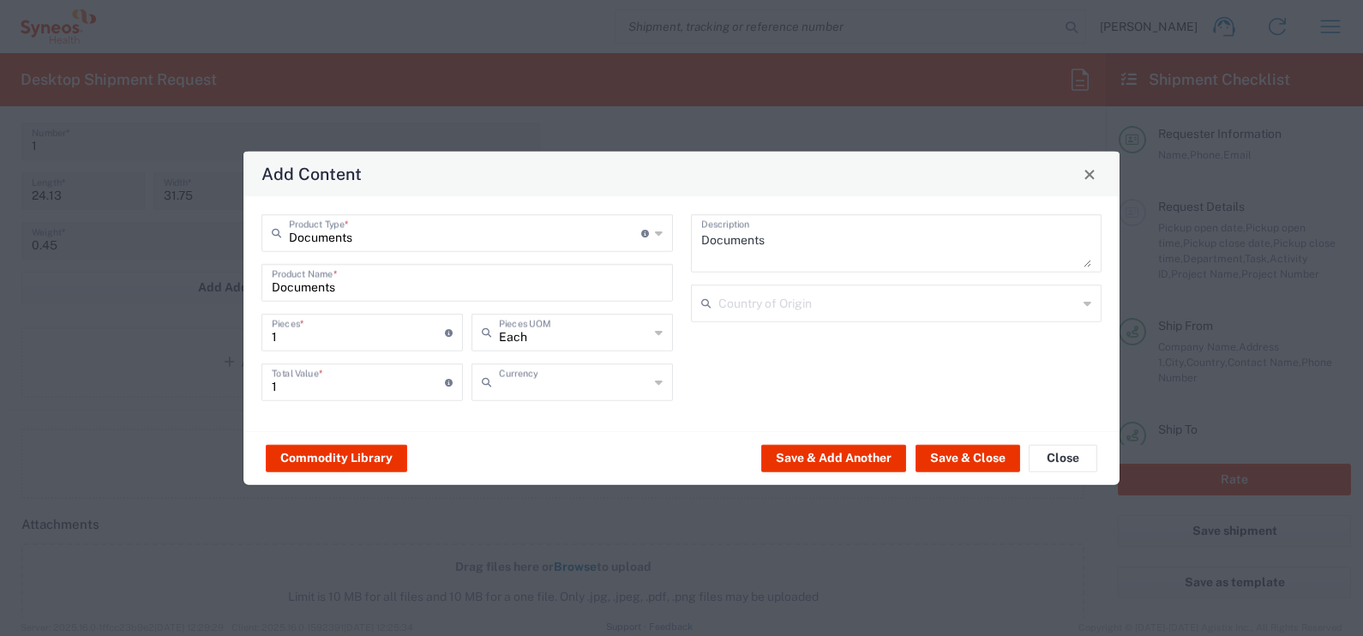
click at [568, 391] on input "text" at bounding box center [574, 381] width 150 height 30
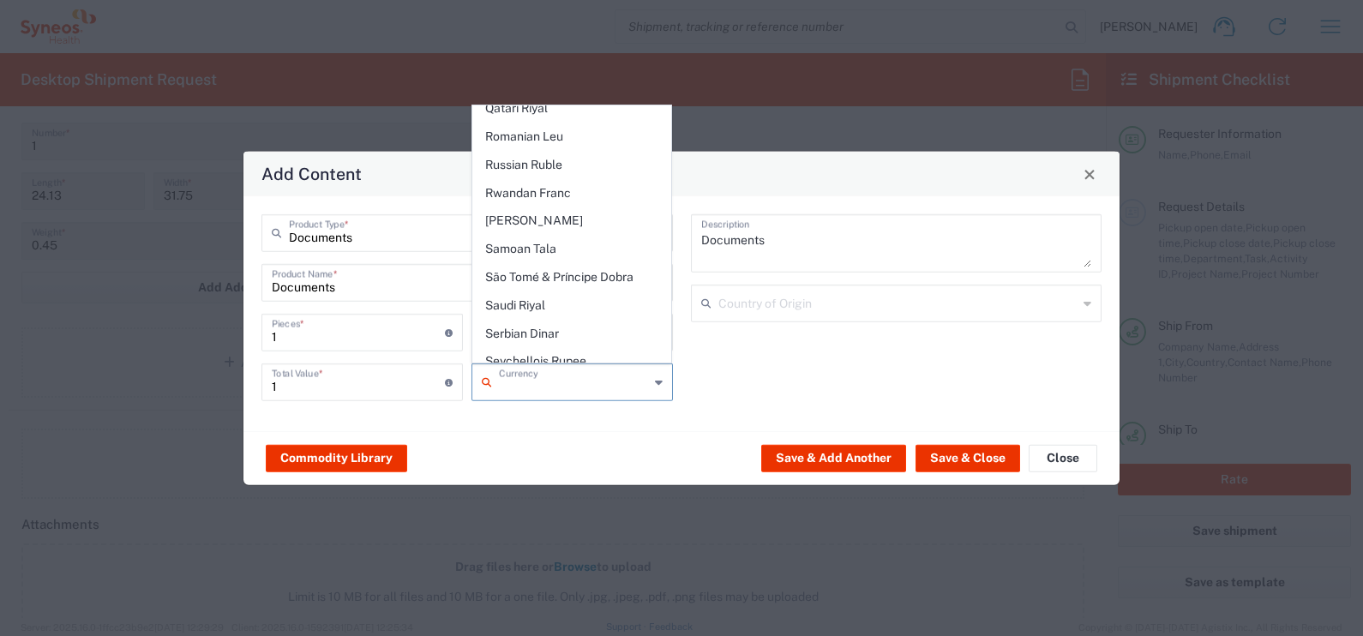
scroll to position [3429, 0]
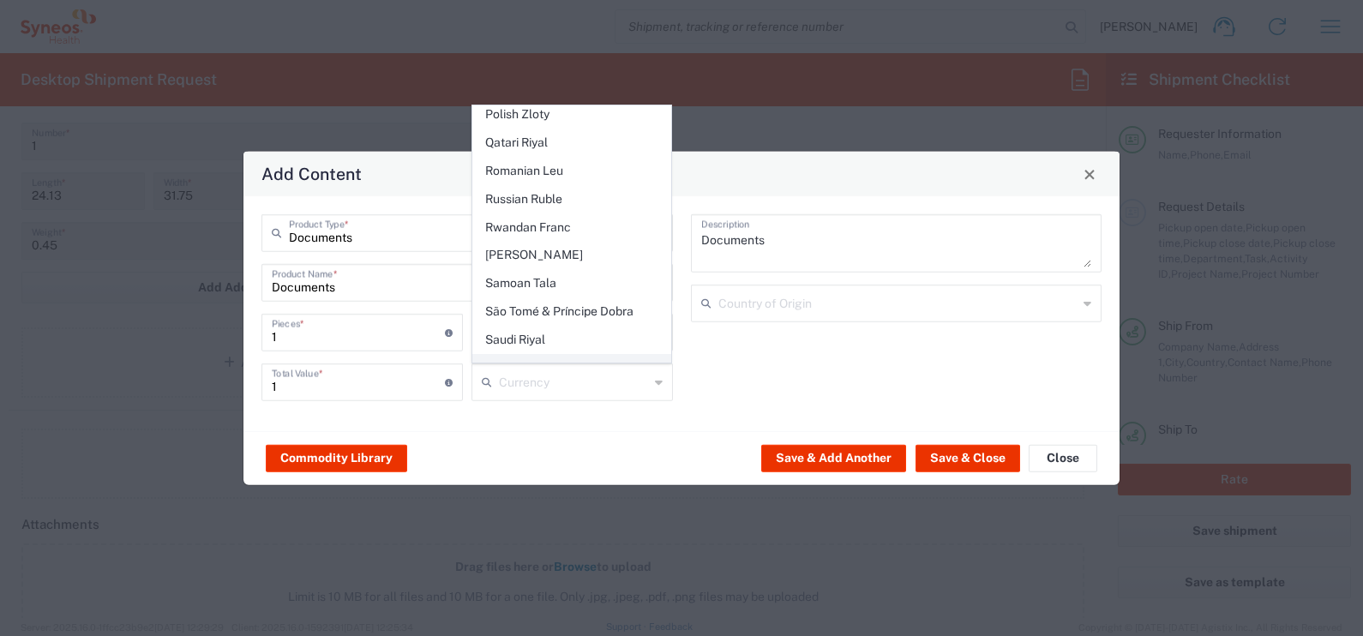
click at [529, 355] on span "Serbian Dinar" at bounding box center [572, 368] width 198 height 27
type input "Serbian Dinar"
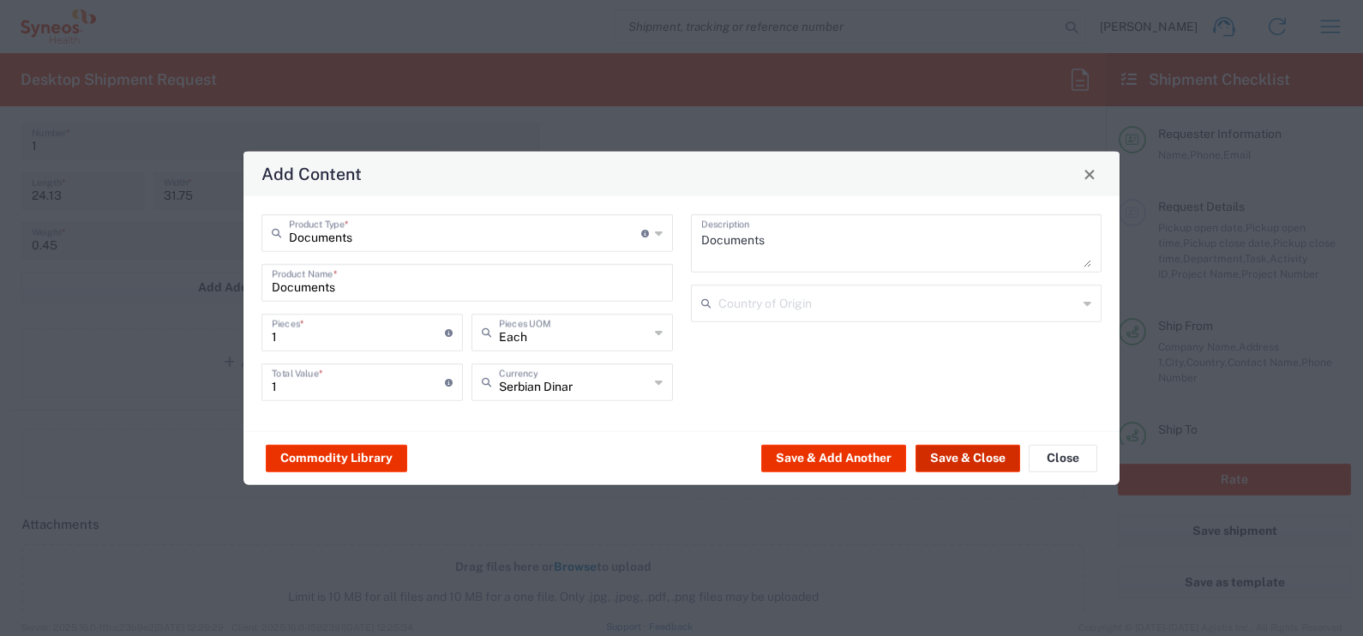
click at [968, 454] on button "Save & Close" at bounding box center [968, 457] width 105 height 27
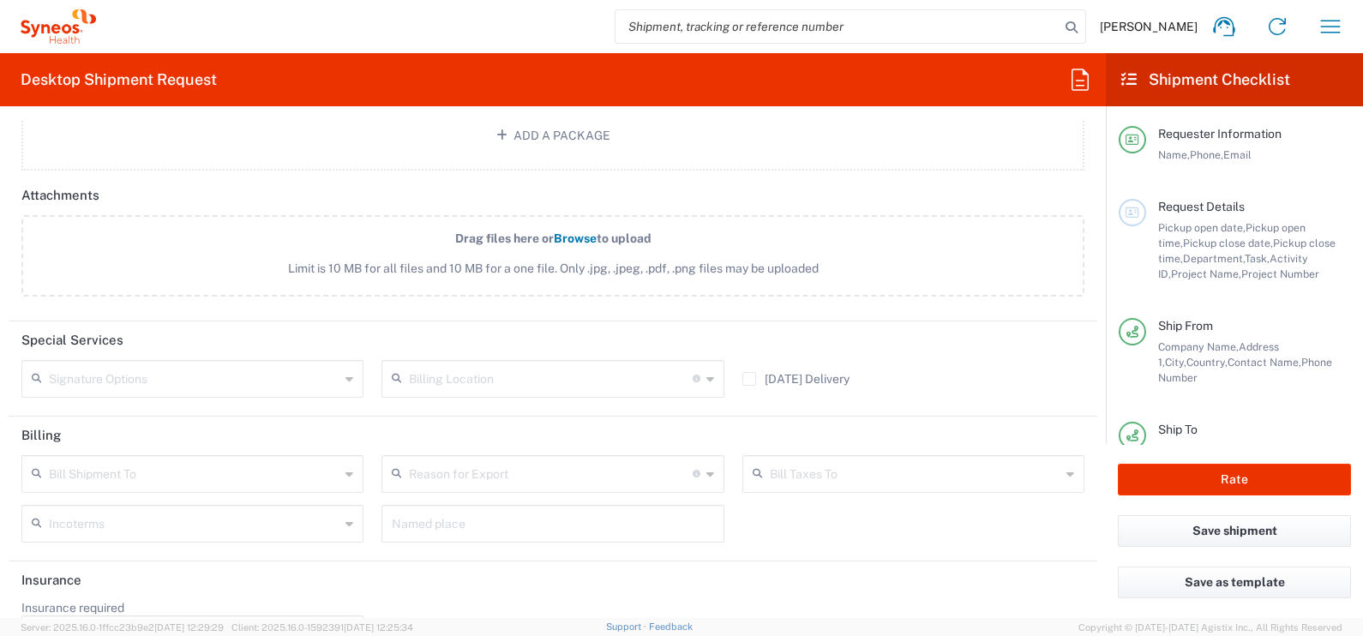
scroll to position [2191, 0]
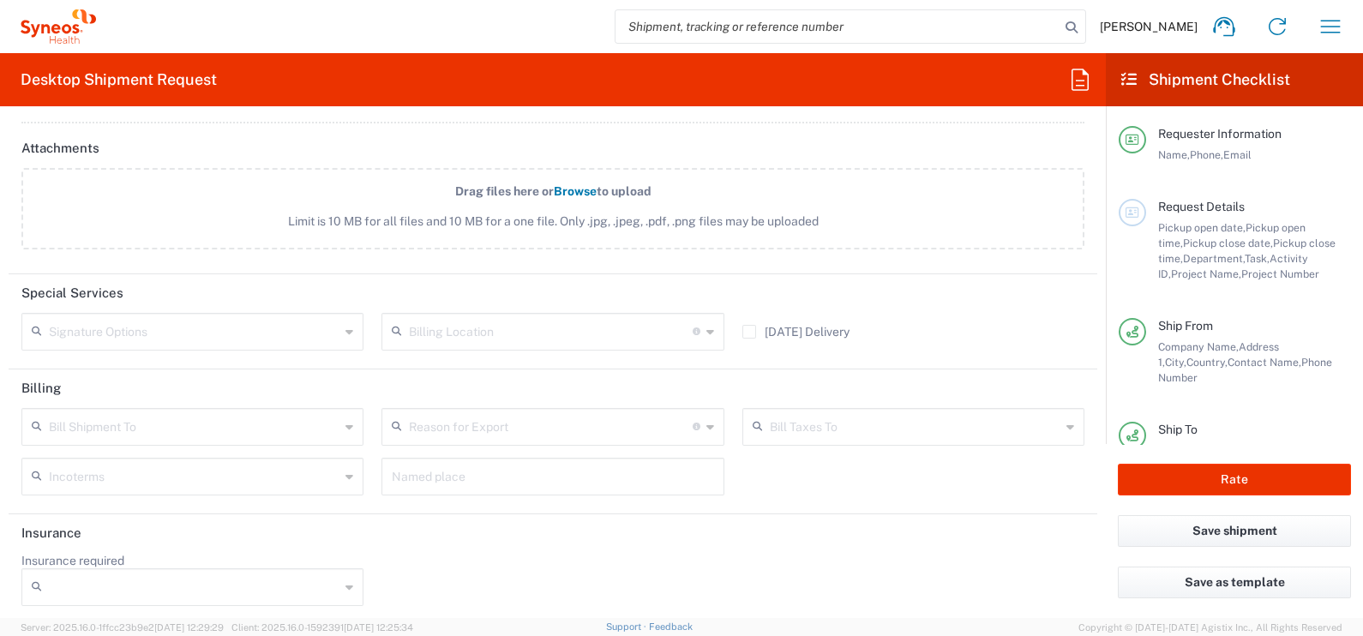
click at [223, 458] on div "Incoterms" at bounding box center [192, 477] width 342 height 38
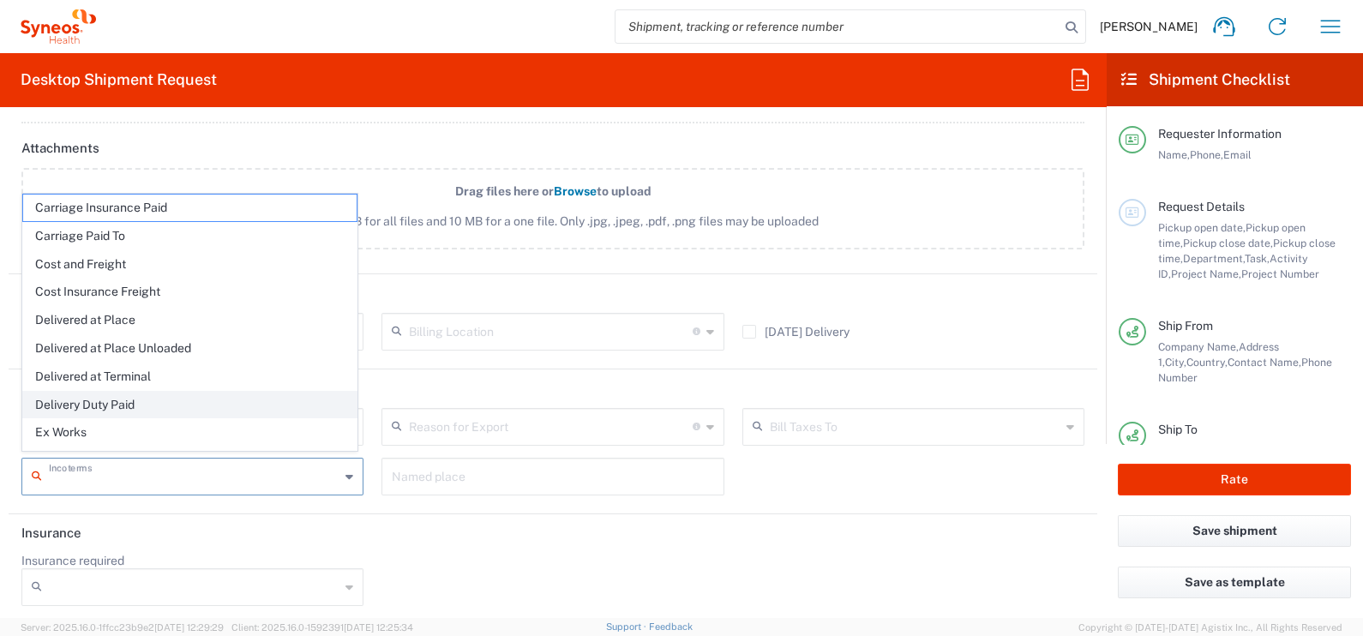
click at [129, 395] on span "Delivery Duty Paid" at bounding box center [190, 405] width 334 height 27
type input "Sender/Shipper"
type input "Delivery Duty Paid"
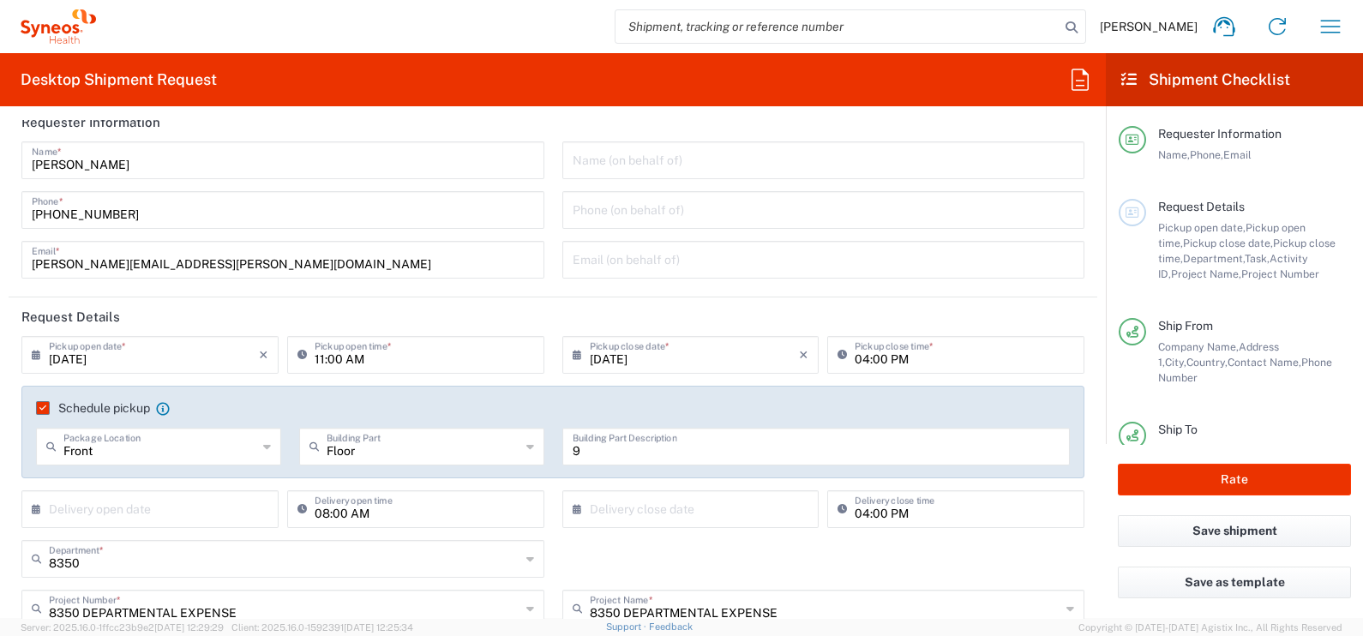
scroll to position [0, 0]
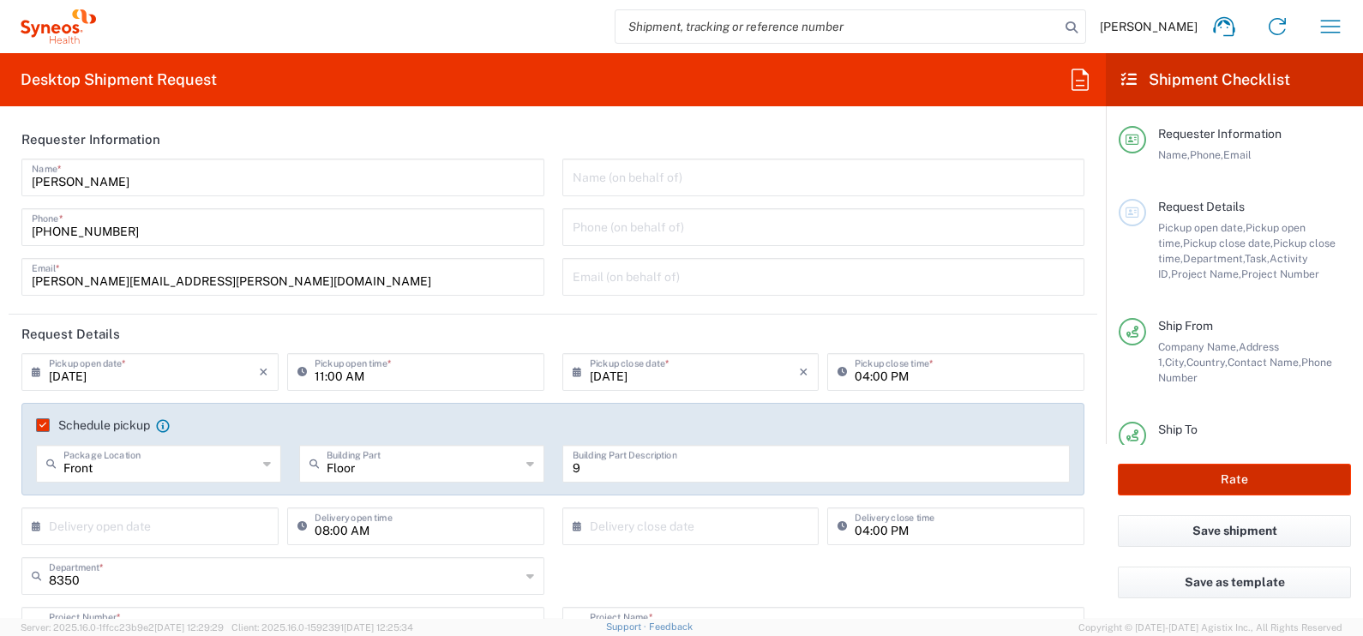
click at [1090, 480] on button "Rate" at bounding box center [1234, 480] width 233 height 32
type input "8350 DEPARTMENTAL EXPENSE"
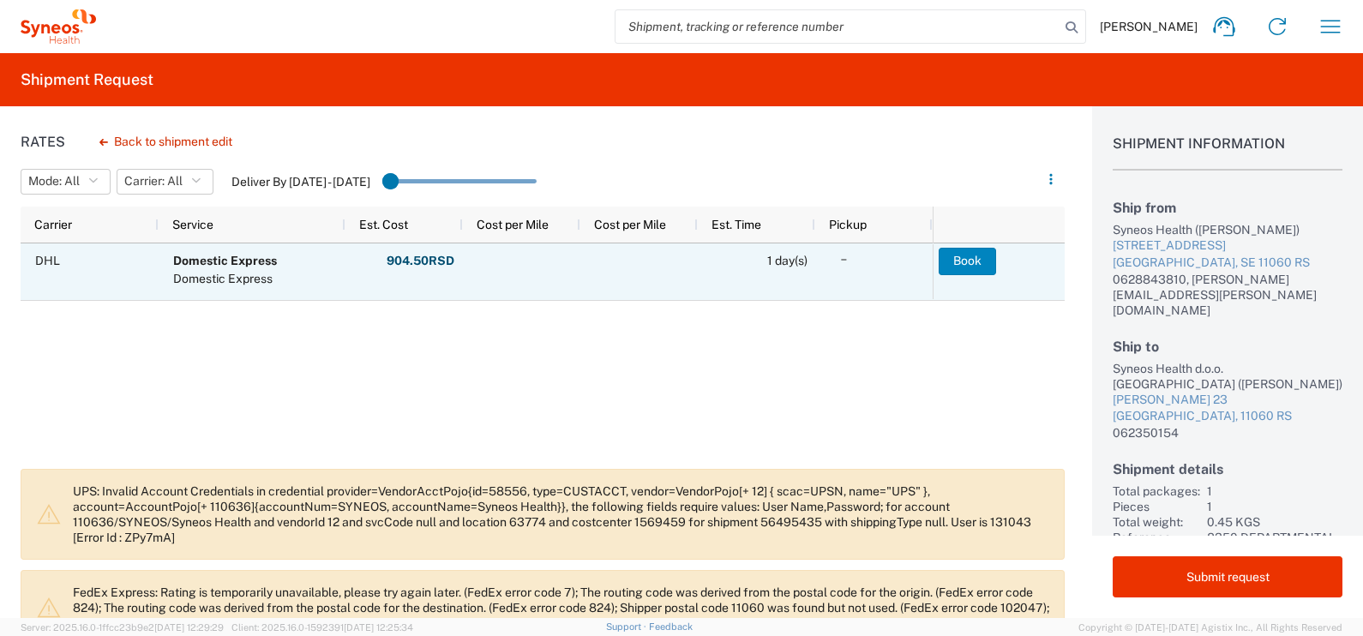
click at [979, 270] on button "Book" at bounding box center [967, 261] width 57 height 27
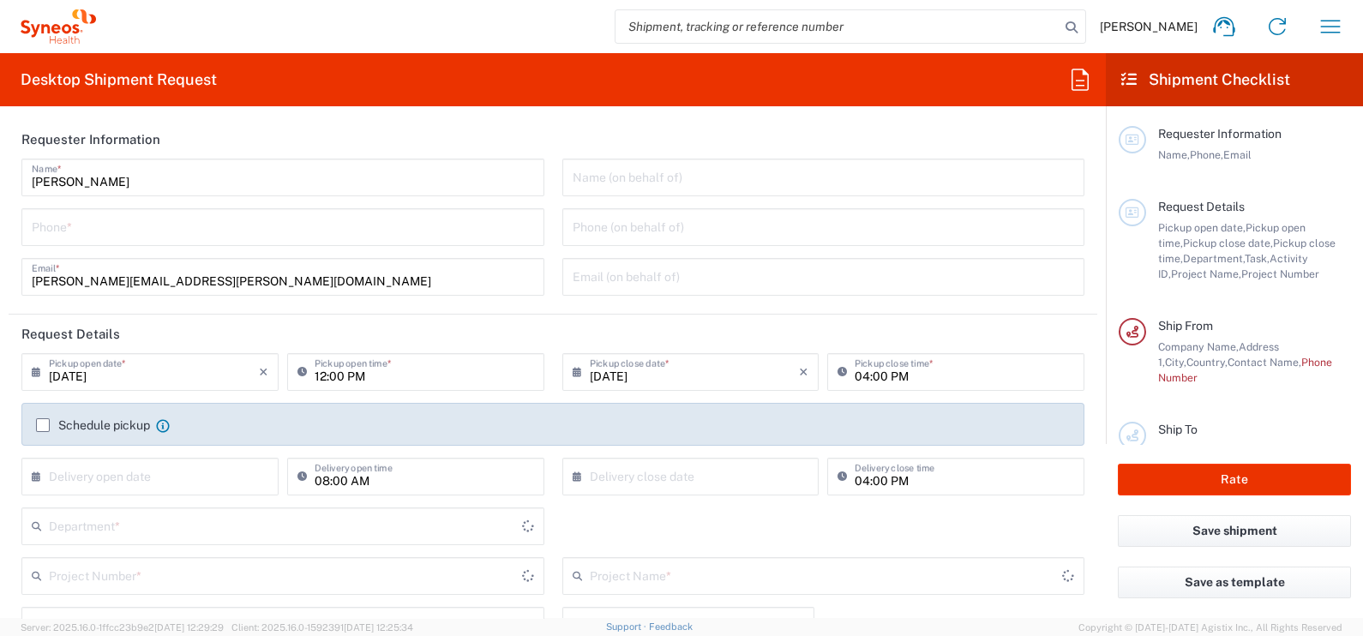
type input "Central [GEOGRAPHIC_DATA]"
type input "[GEOGRAPHIC_DATA]"
type input "Syneos Health d.o.o. [GEOGRAPHIC_DATA]-[GEOGRAPHIC_DATA]"
click at [1329, 17] on icon "button" at bounding box center [1330, 26] width 27 height 27
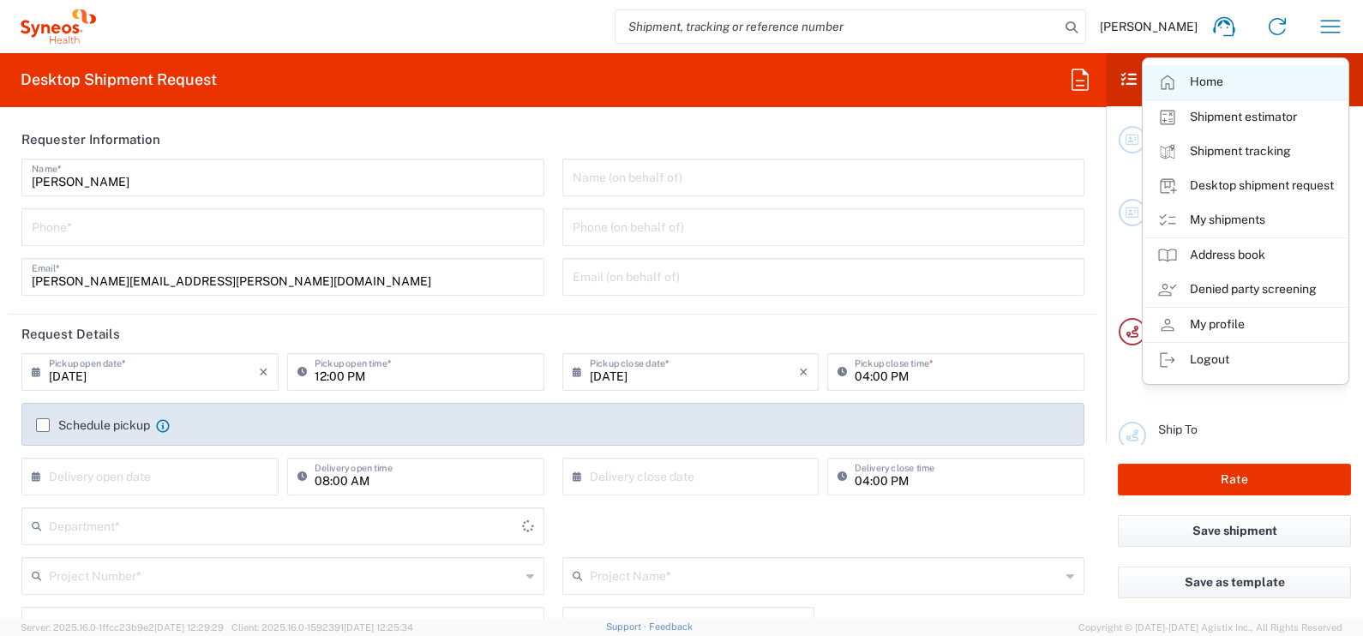
type input "8350"
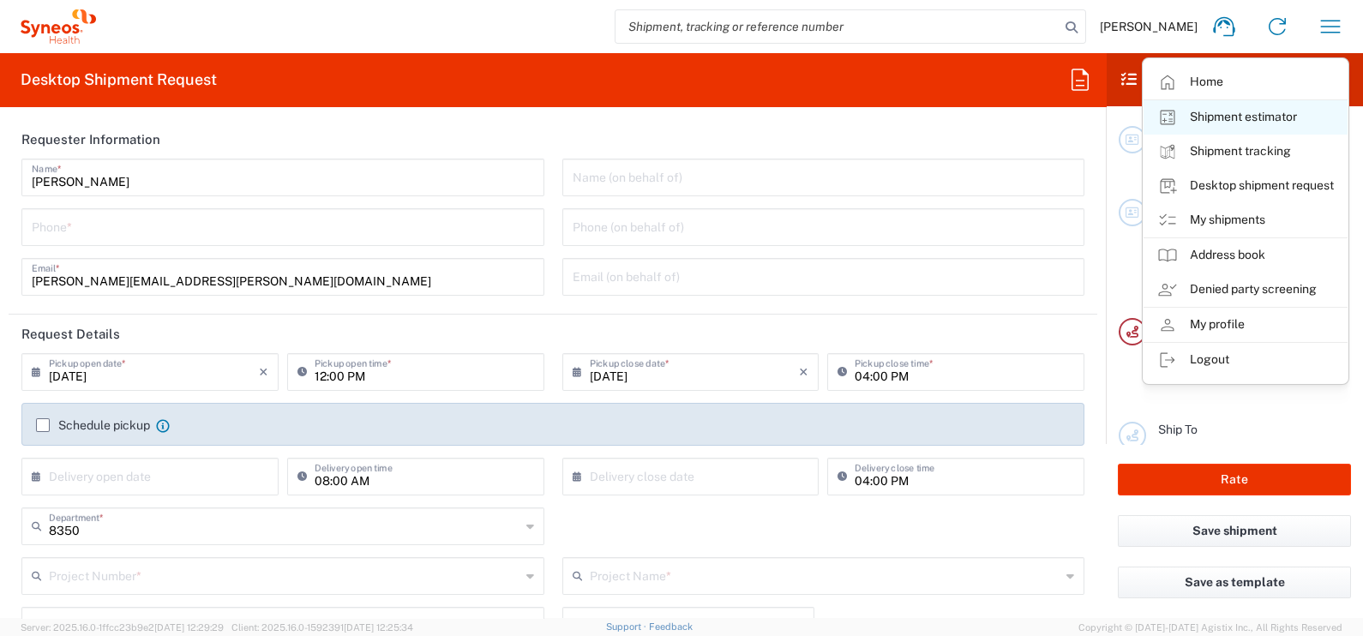
click at [1247, 111] on link "Shipment estimator" at bounding box center [1246, 117] width 204 height 34
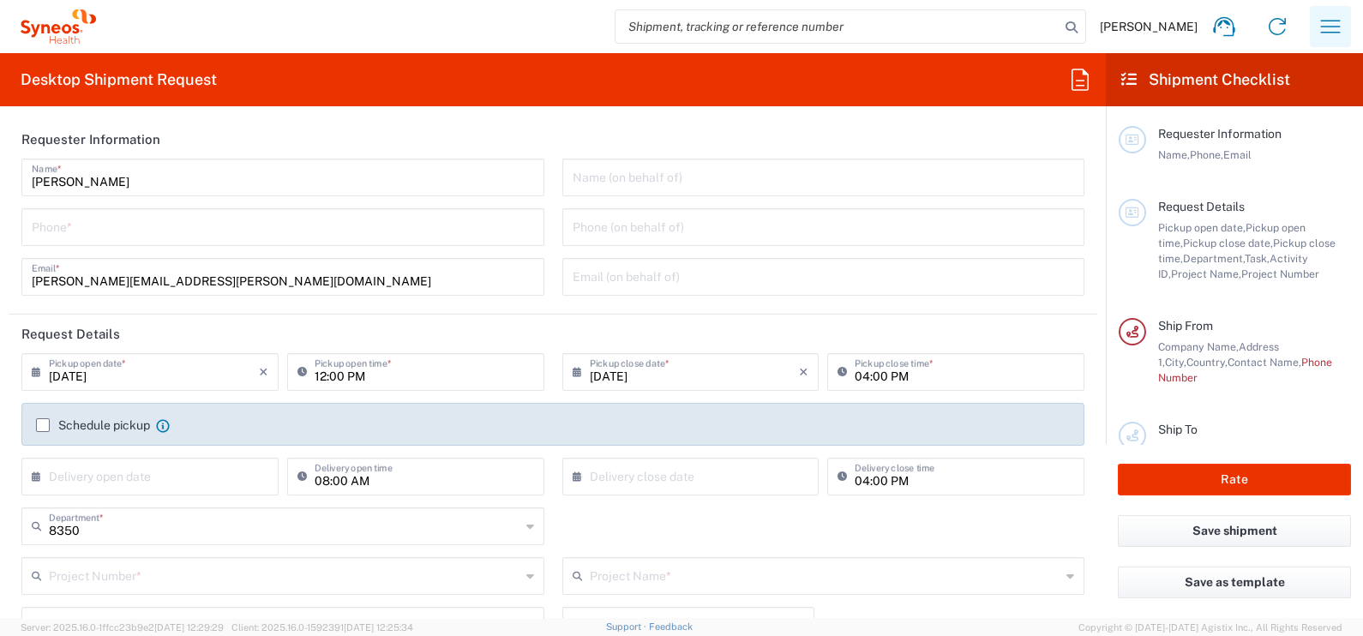
click at [1320, 19] on agx-block-ui "[PERSON_NAME] Home Shipment estimator Shipment tracking Desktop shipment reques…" at bounding box center [681, 318] width 1363 height 636
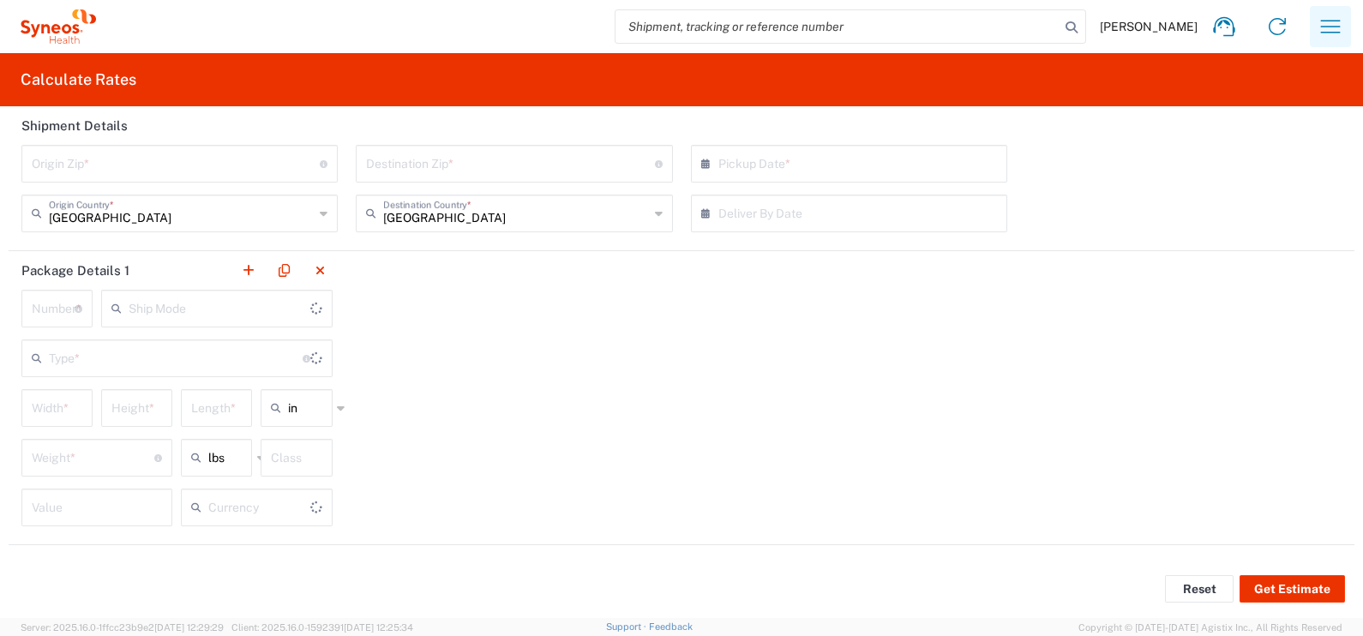
click at [1331, 26] on icon "button" at bounding box center [1331, 26] width 20 height 13
type input "US Dollar"
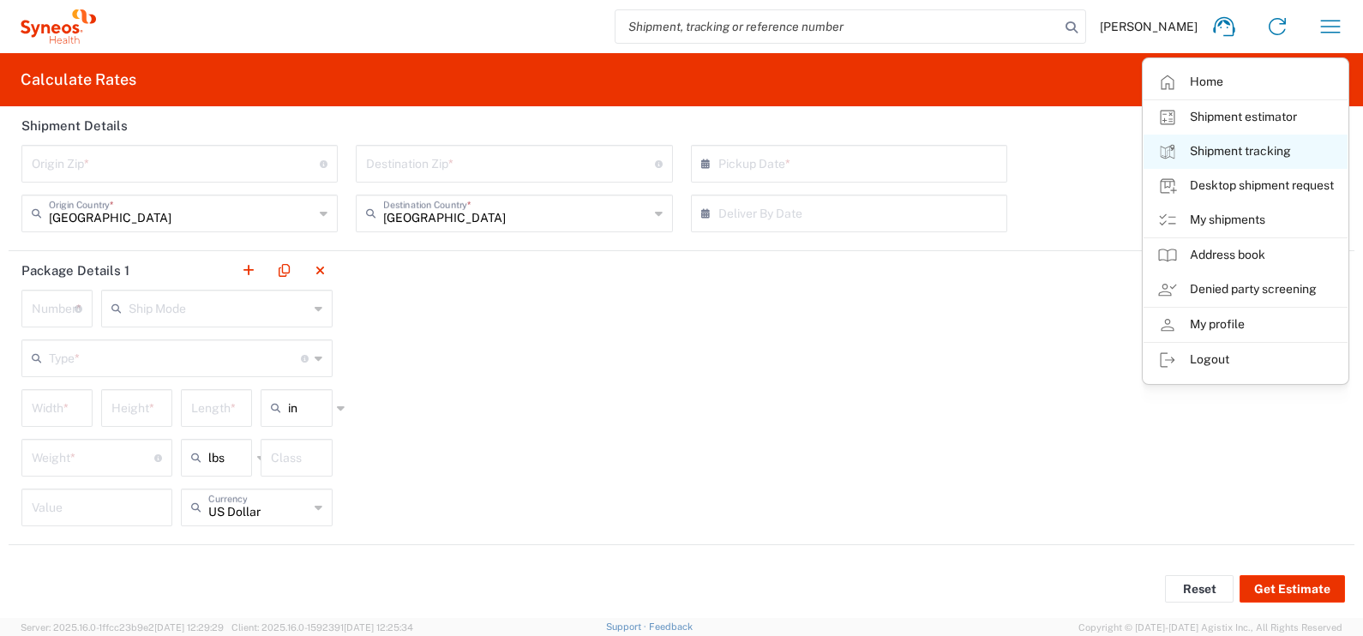
click at [1270, 143] on link "Shipment tracking" at bounding box center [1246, 152] width 204 height 34
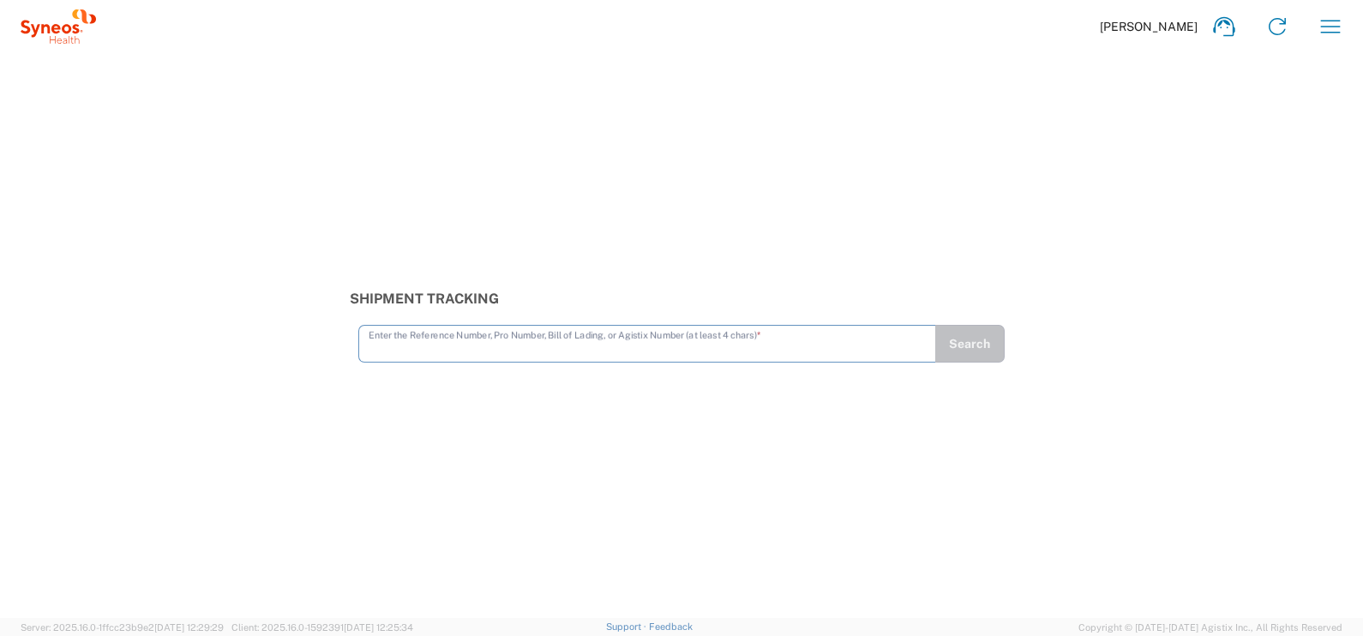
click at [1152, 12] on div "[PERSON_NAME] Home Shipment estimator Shipment tracking Desktop shipment reques…" at bounding box center [726, 26] width 1261 height 41
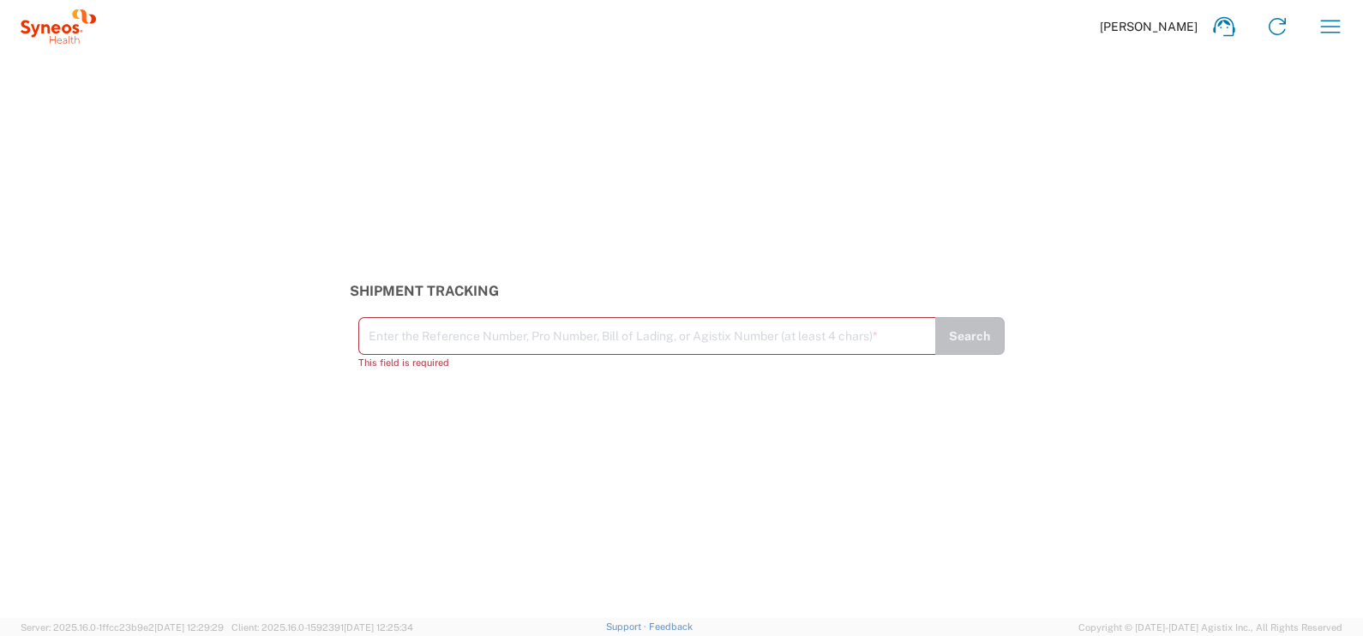
click at [1180, 33] on span "[PERSON_NAME]" at bounding box center [1149, 26] width 98 height 15
click at [1308, 33] on div "[PERSON_NAME] Home Shipment estimator Shipment tracking Desktop shipment reques…" at bounding box center [726, 26] width 1261 height 41
click at [1316, 32] on button "button" at bounding box center [1330, 26] width 41 height 41
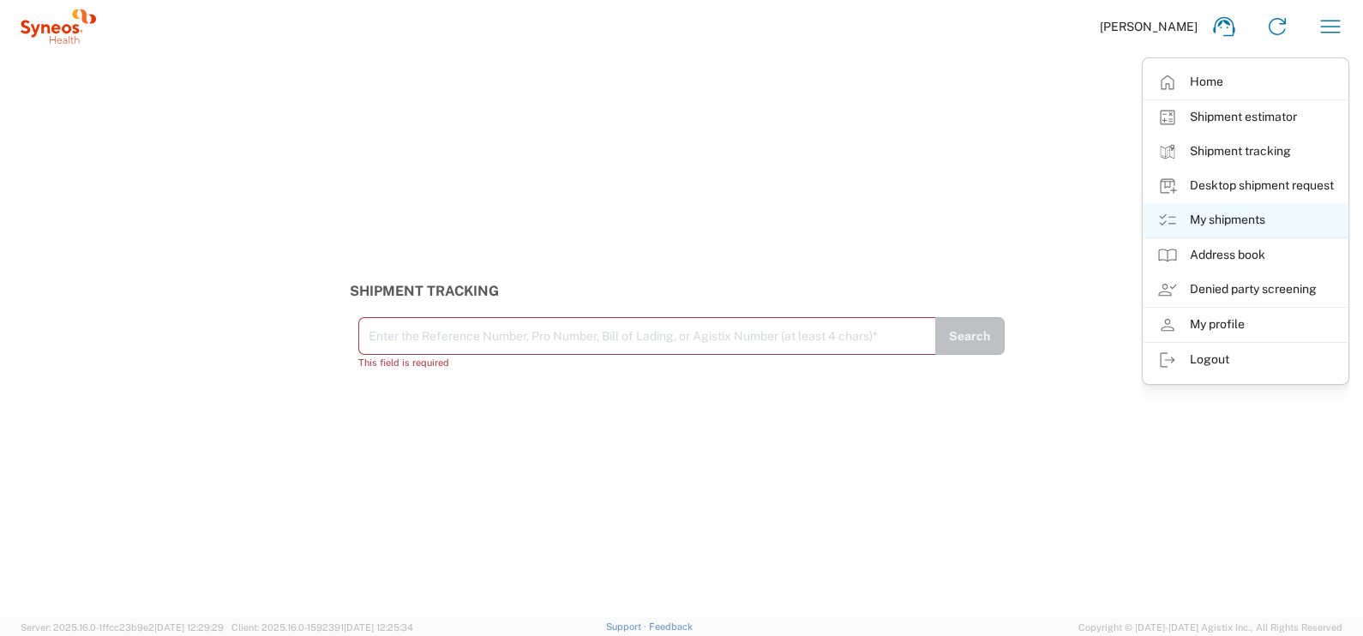
click at [1287, 228] on link "My shipments" at bounding box center [1246, 220] width 204 height 34
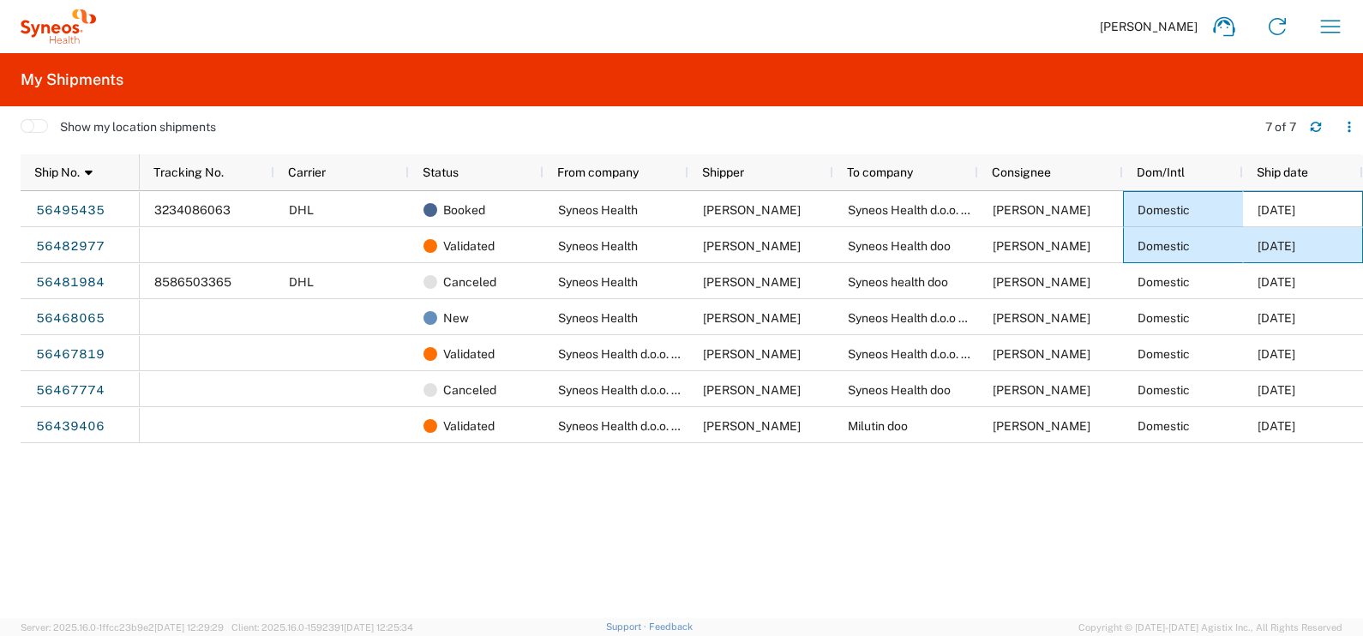
drag, startPoint x: 1338, startPoint y: 201, endPoint x: 1183, endPoint y: 227, distance: 157.5
click at [1183, 227] on div "3234086063 DHL Booked Syneos Health [PERSON_NAME] Syneos Health d.o.o. Beograd …" at bounding box center [752, 317] width 1224 height 252
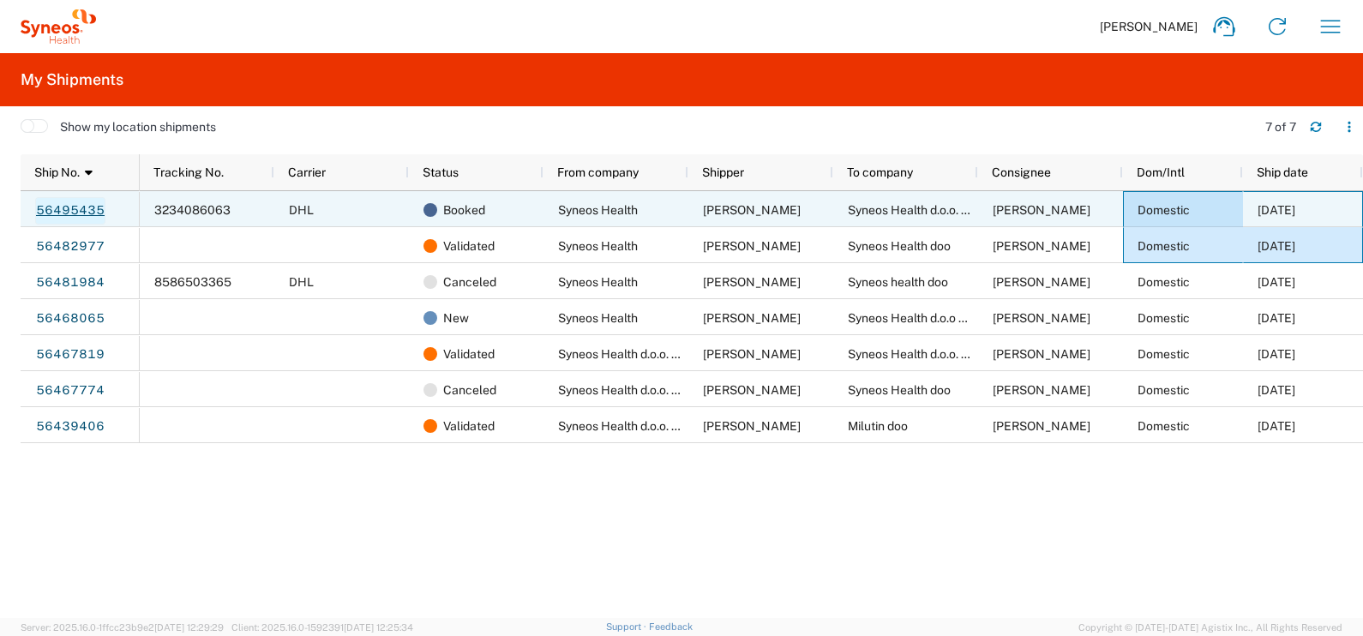
click at [71, 197] on link "56495435" at bounding box center [70, 210] width 70 height 27
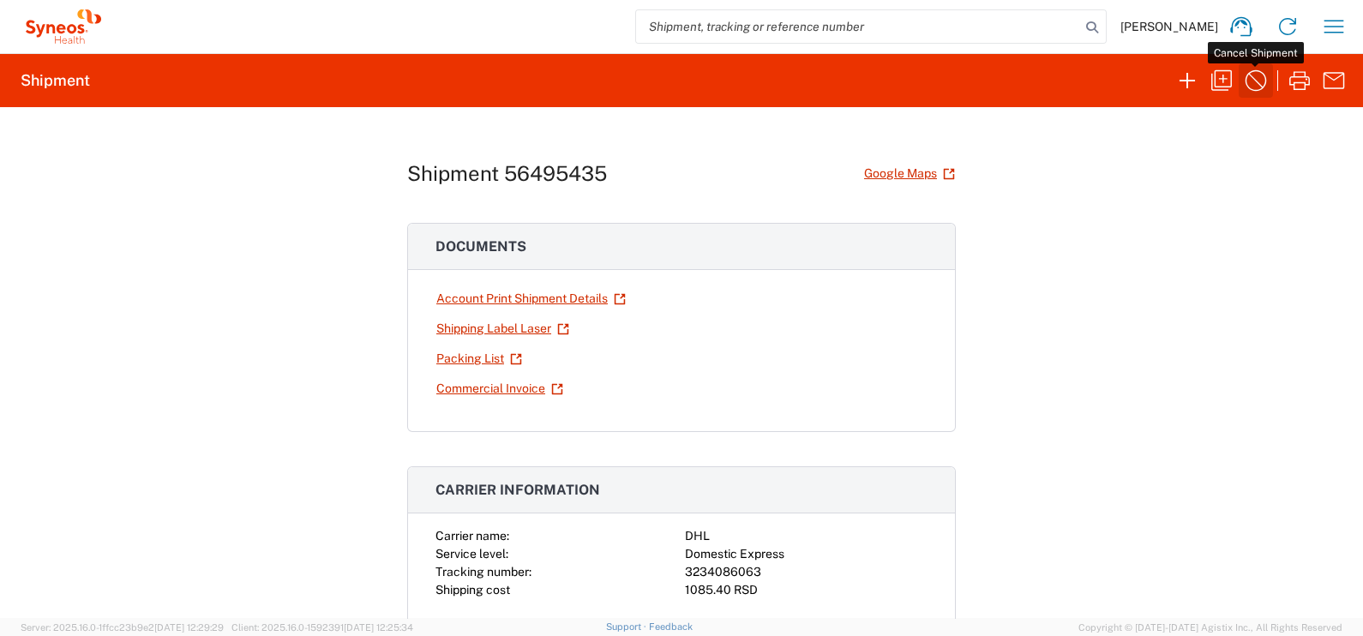
click at [1265, 77] on icon "button" at bounding box center [1255, 80] width 27 height 27
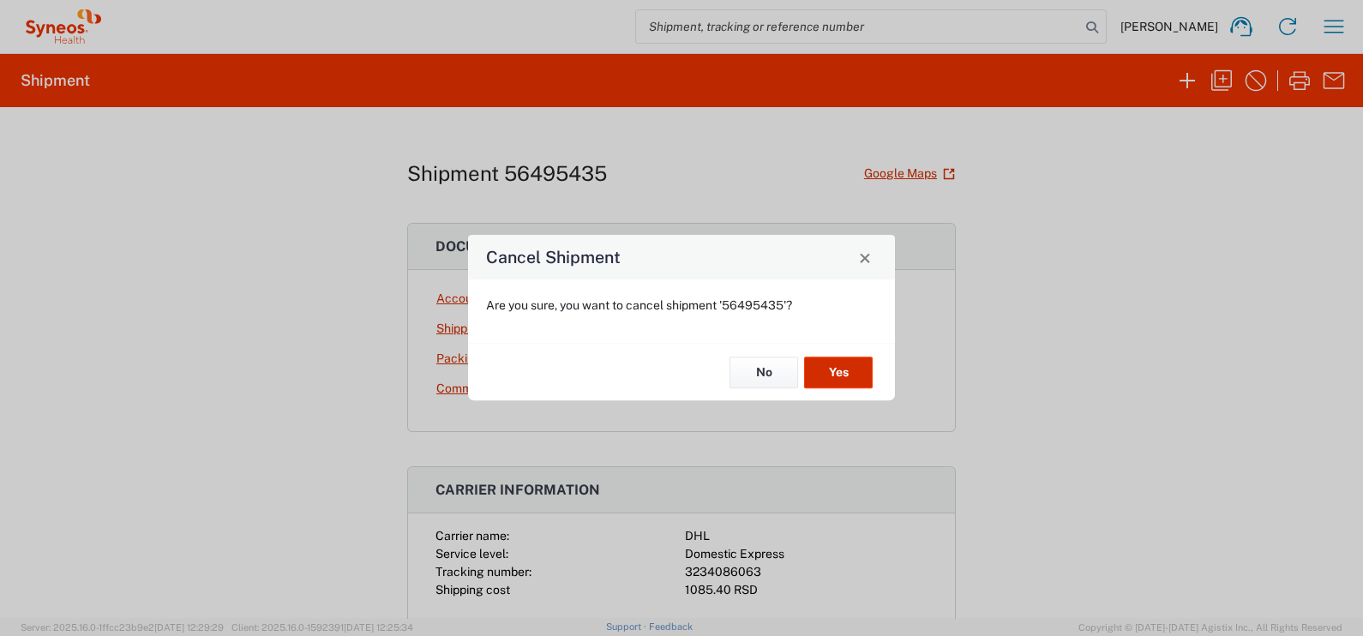
click at [819, 368] on button "Yes" at bounding box center [838, 373] width 69 height 32
